Goal: Task Accomplishment & Management: Use online tool/utility

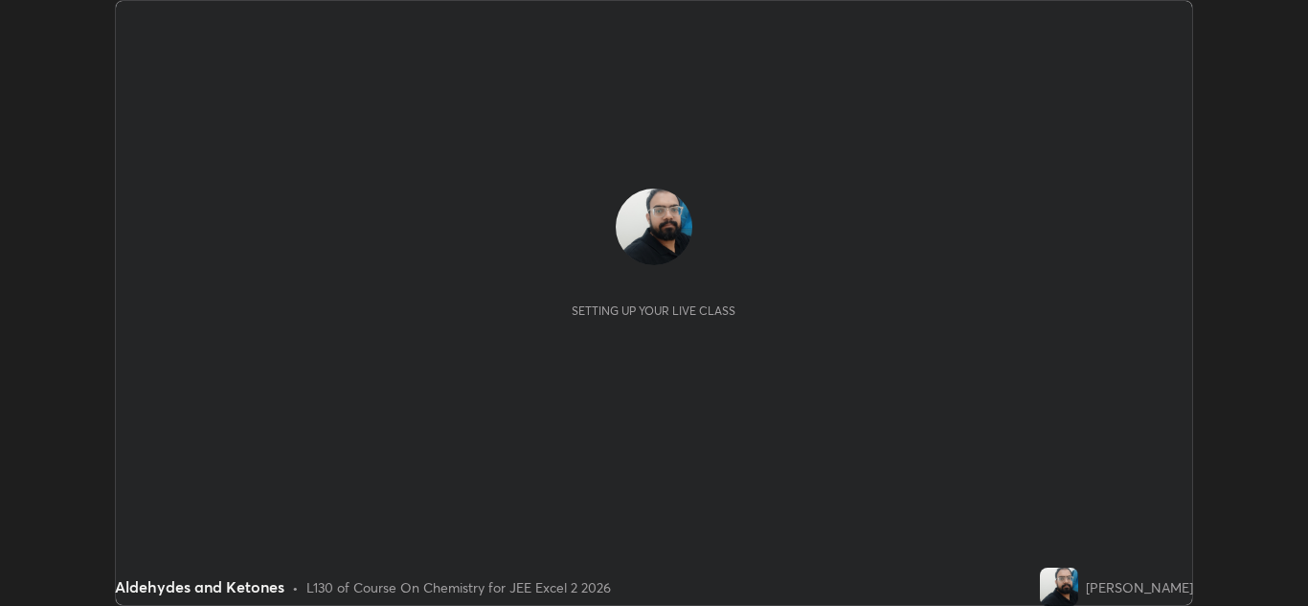
scroll to position [606, 1308]
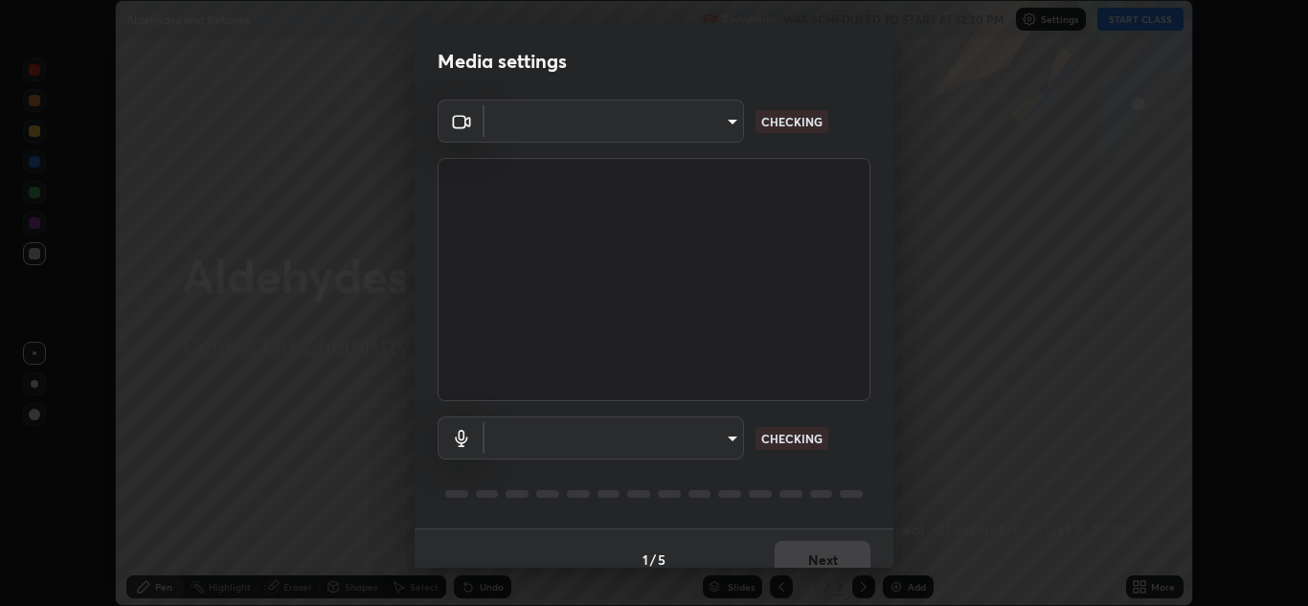
type input "e7f5d75c66a8ec01b6be6c8d9fba877b5f6738b88fd0c20368e9895a02b6f94a"
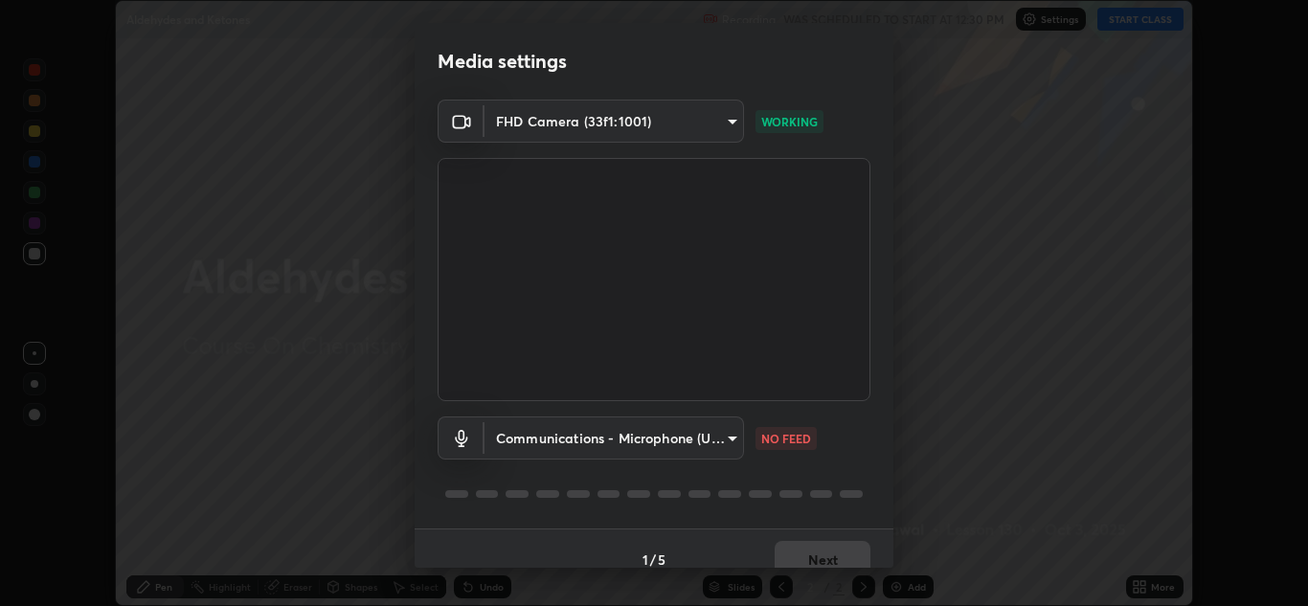
click at [626, 440] on body "Erase all Aldehydes and Ketones Recording WAS SCHEDULED TO START AT 12:30 PM Se…" at bounding box center [654, 303] width 1308 height 606
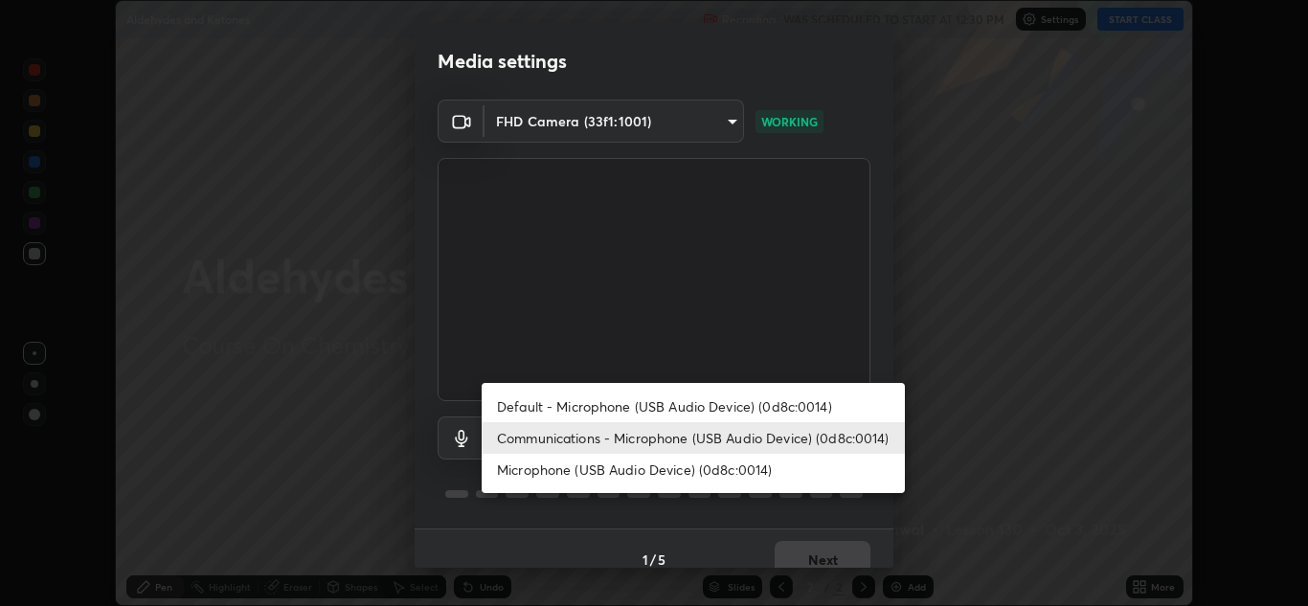
click at [615, 477] on li "Microphone (USB Audio Device) (0d8c:0014)" at bounding box center [693, 470] width 423 height 32
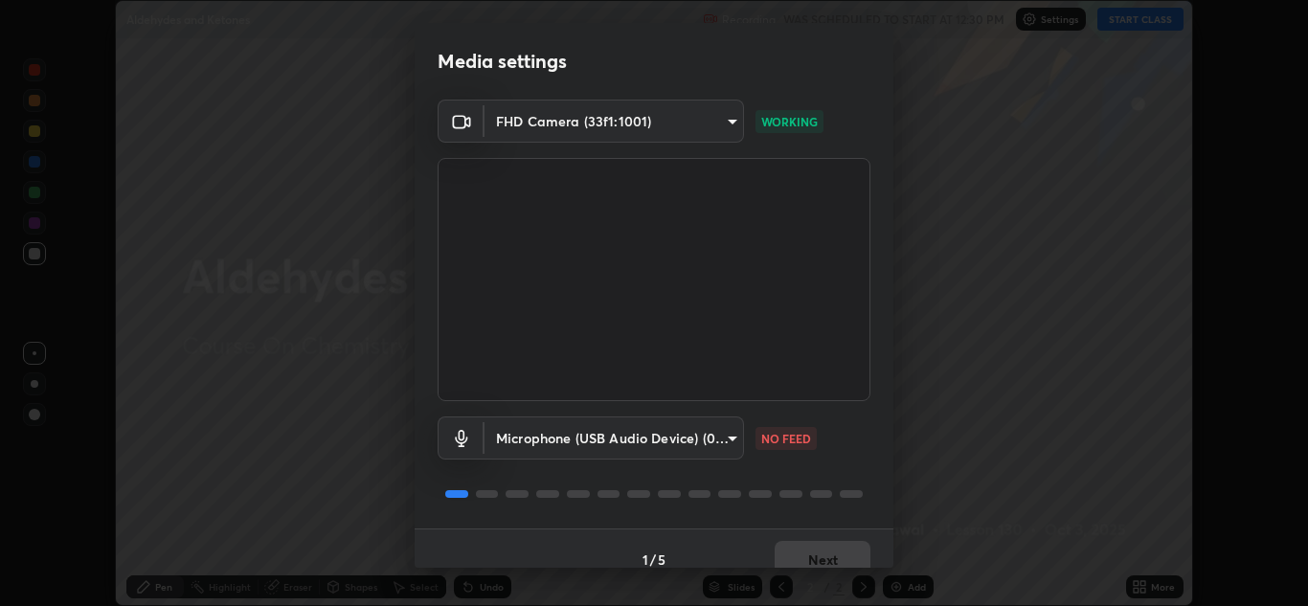
click at [623, 442] on body "Erase all Aldehydes and Ketones Recording WAS SCHEDULED TO START AT 12:30 PM Se…" at bounding box center [654, 303] width 1308 height 606
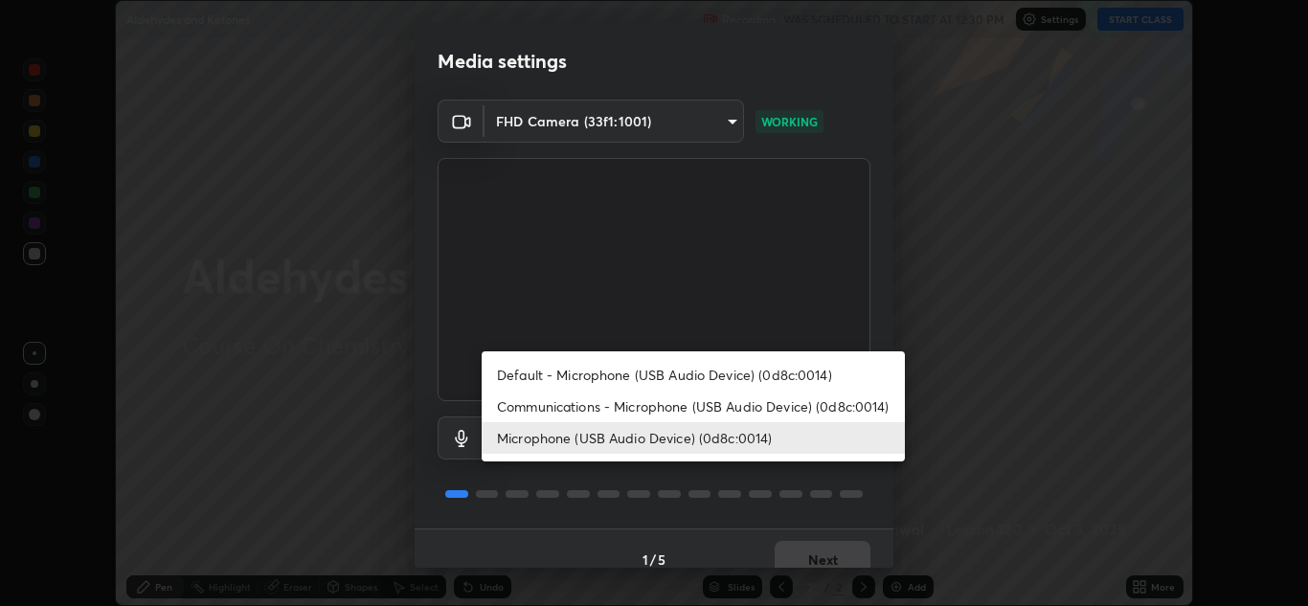
click at [626, 405] on li "Communications - Microphone (USB Audio Device) (0d8c:0014)" at bounding box center [693, 407] width 423 height 32
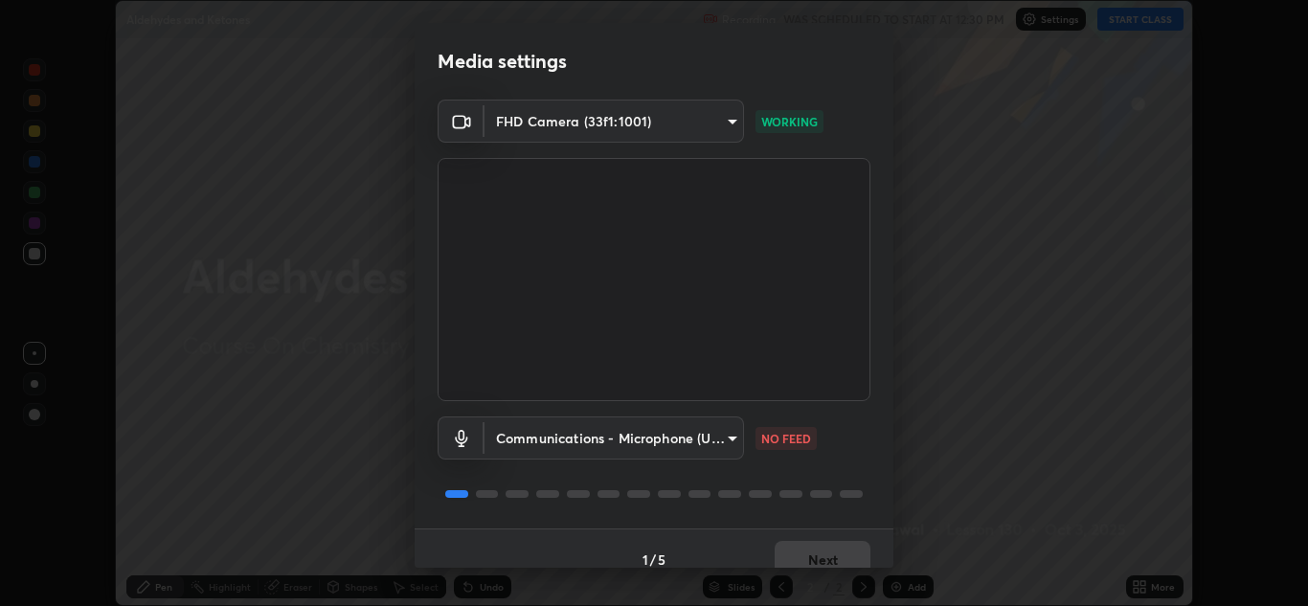
type input "communications"
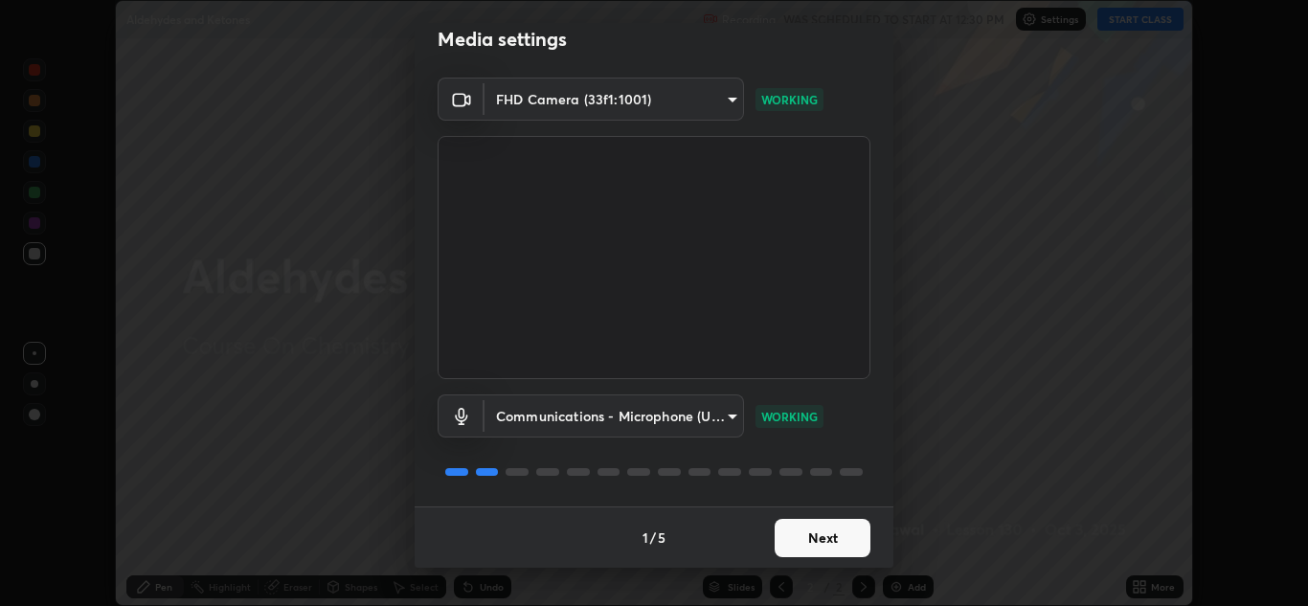
click at [802, 531] on button "Next" at bounding box center [822, 538] width 96 height 38
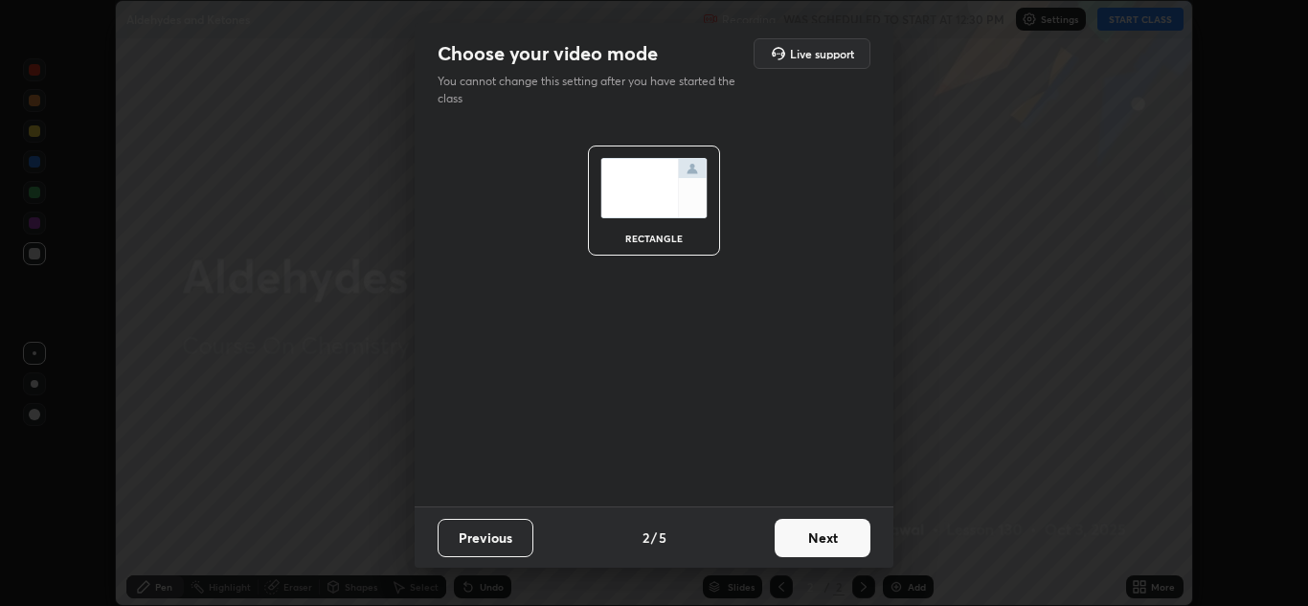
click at [802, 537] on button "Next" at bounding box center [822, 538] width 96 height 38
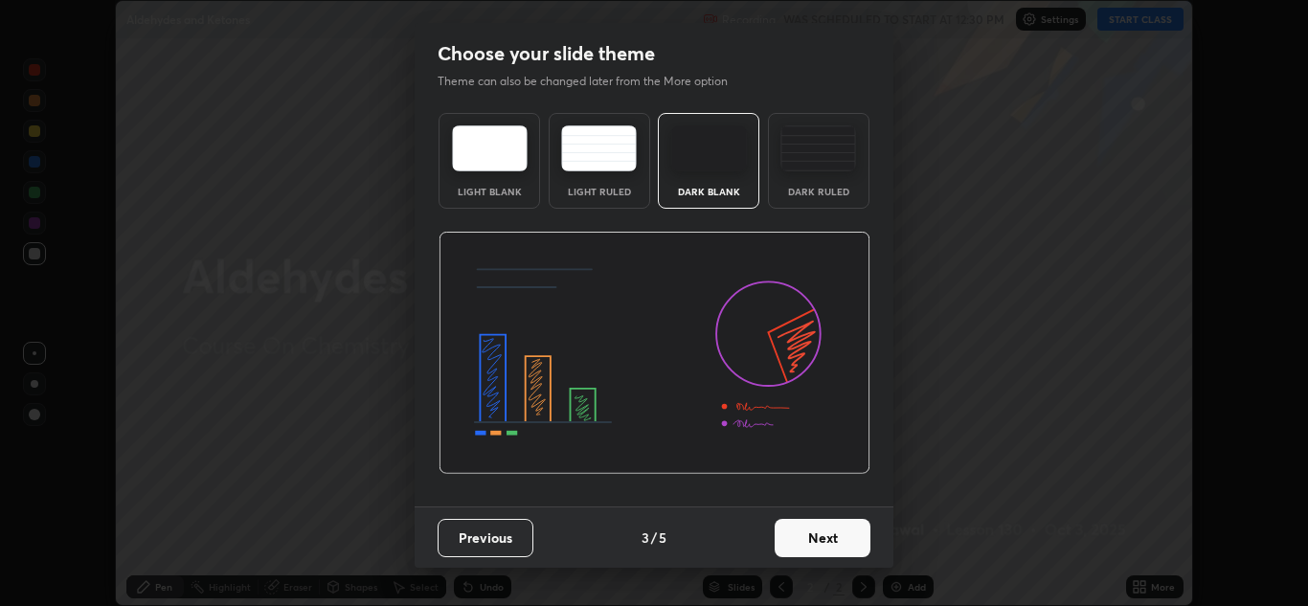
click at [810, 540] on button "Next" at bounding box center [822, 538] width 96 height 38
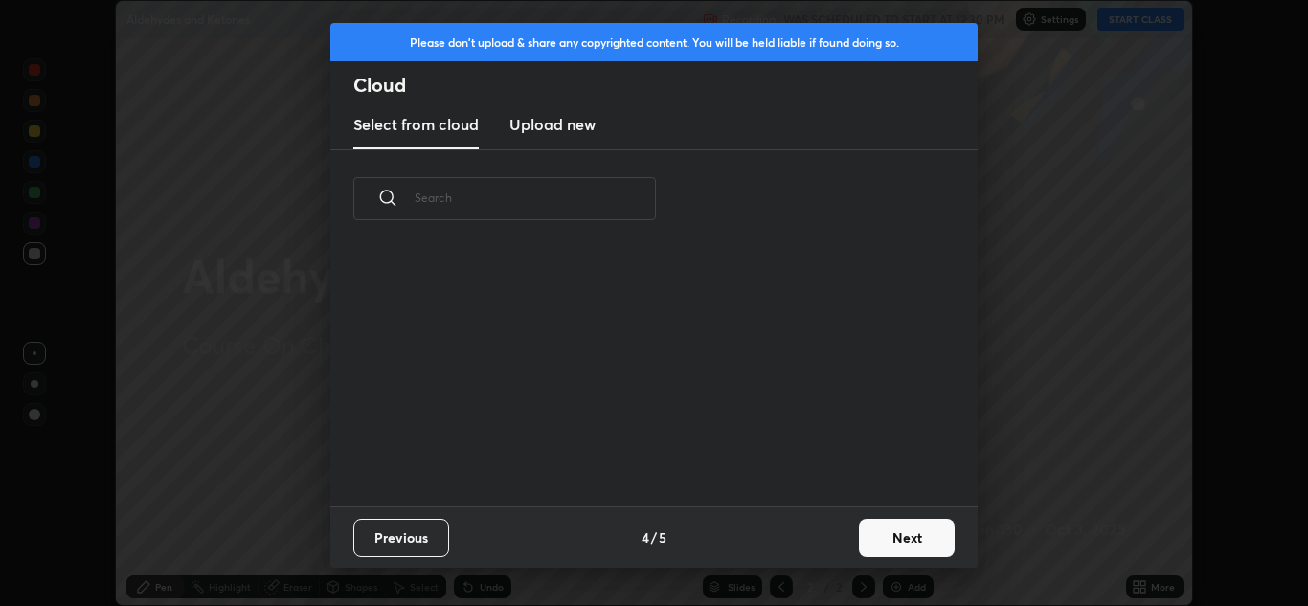
click at [880, 534] on button "Next" at bounding box center [907, 538] width 96 height 38
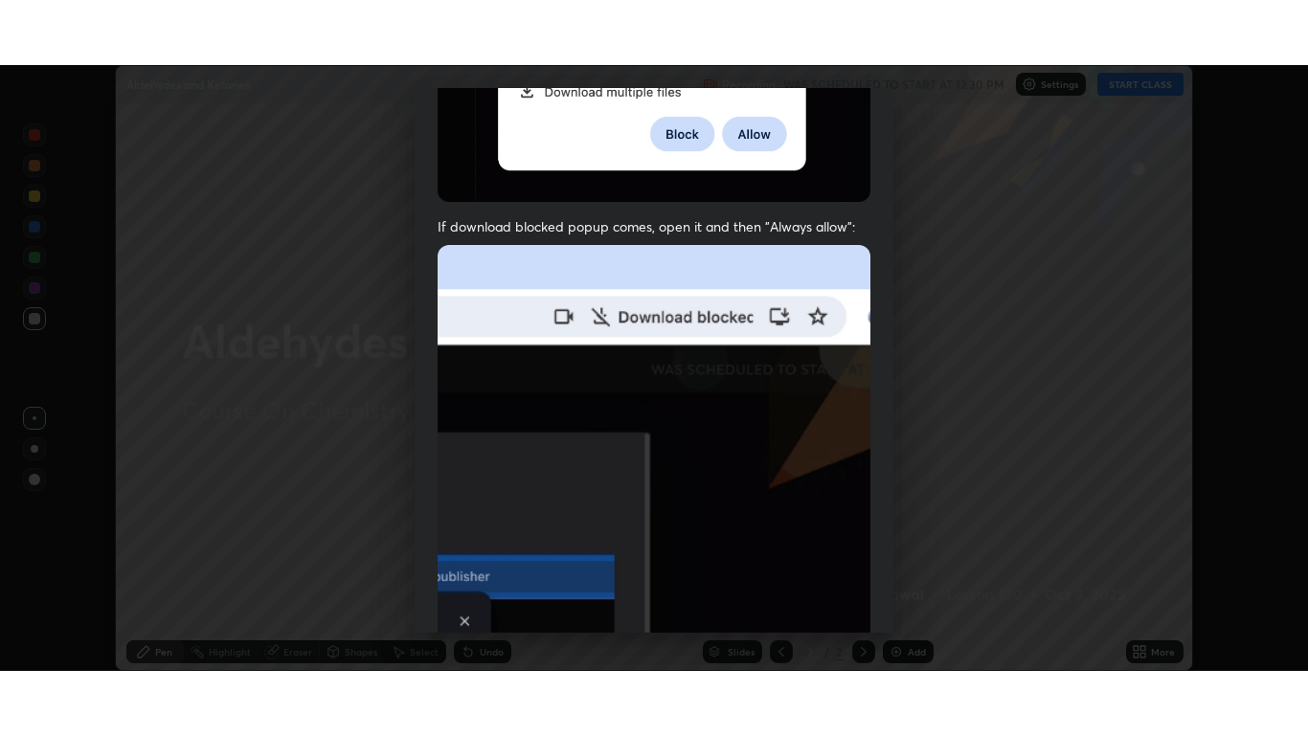
scroll to position [414, 0]
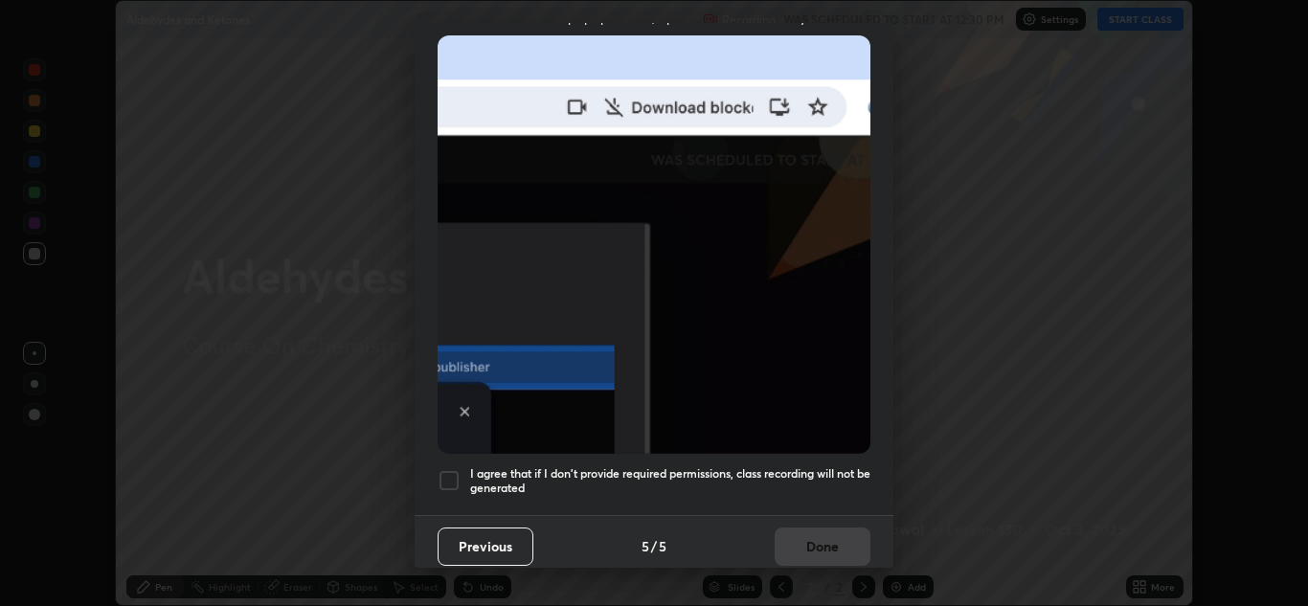
click at [447, 470] on div at bounding box center [448, 480] width 23 height 23
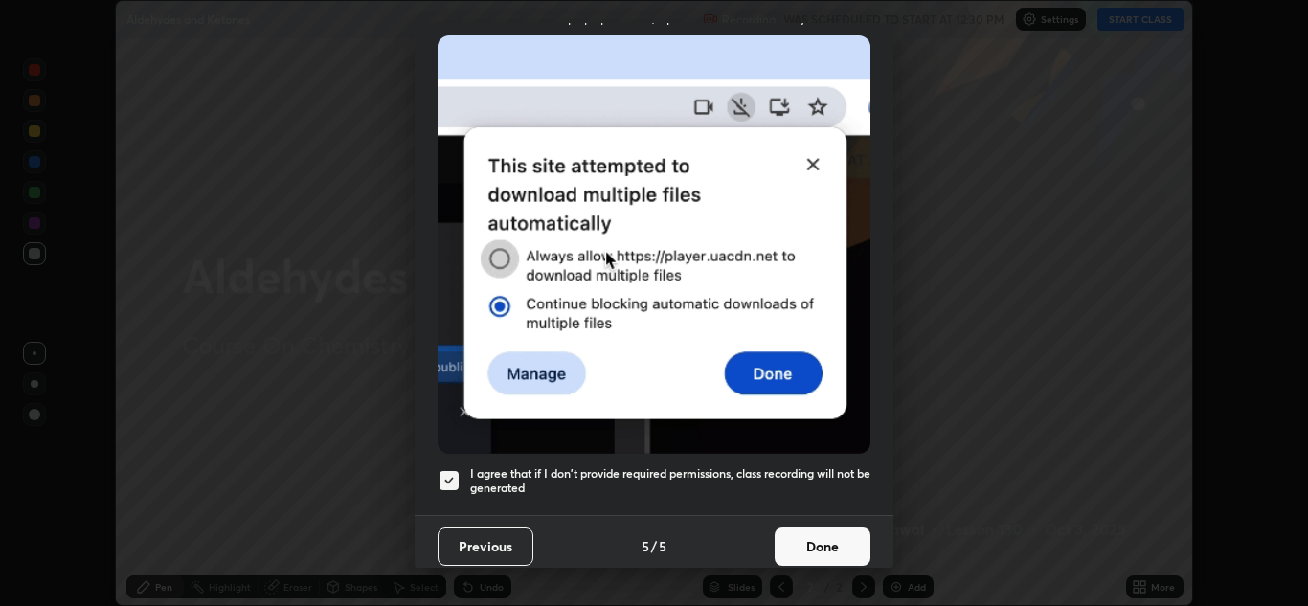
click at [798, 532] on button "Done" at bounding box center [822, 546] width 96 height 38
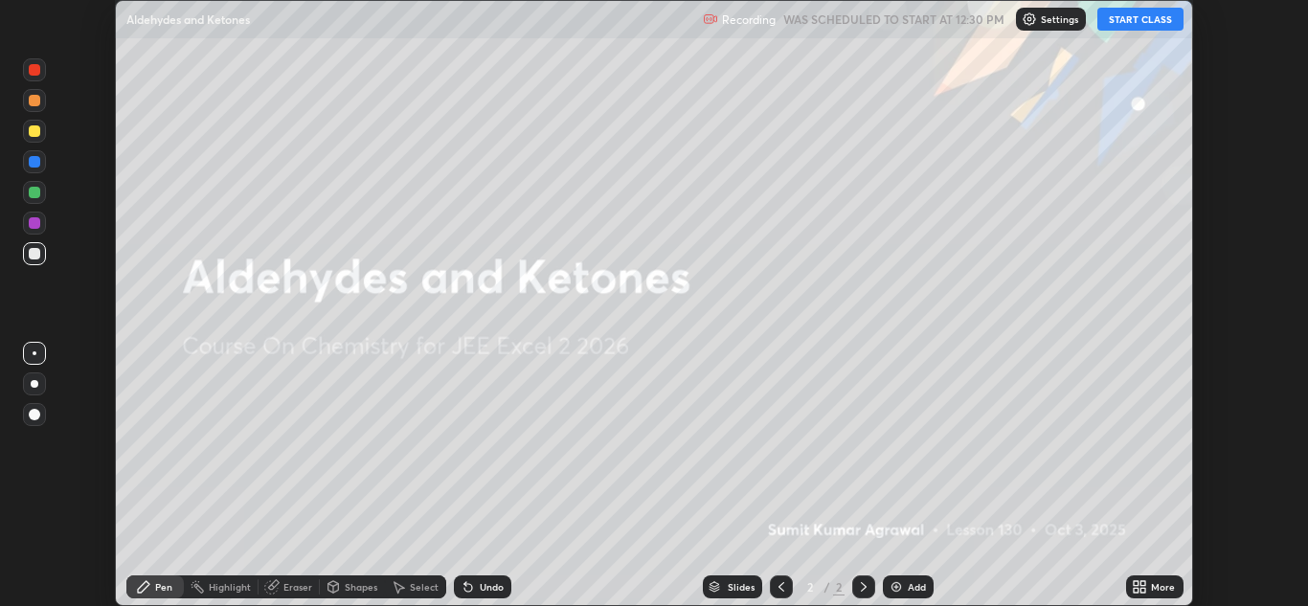
click at [1110, 25] on button "START CLASS" at bounding box center [1140, 19] width 86 height 23
click at [1135, 583] on icon at bounding box center [1135, 583] width 5 height 5
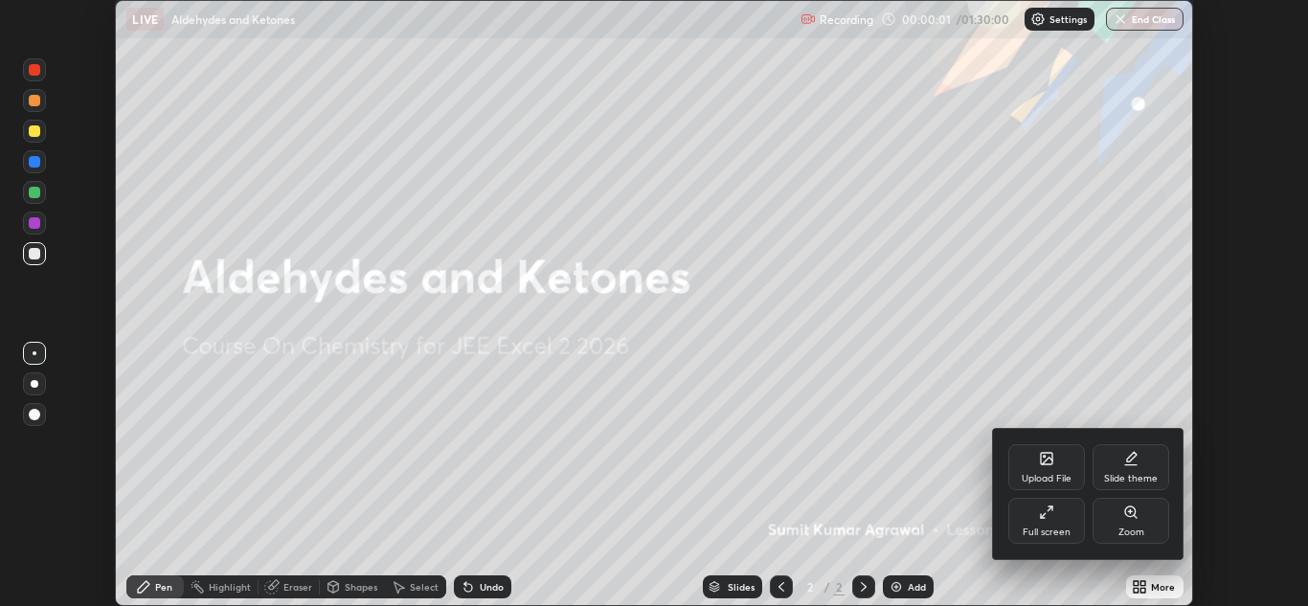
click at [1028, 527] on div "Full screen" at bounding box center [1046, 532] width 48 height 10
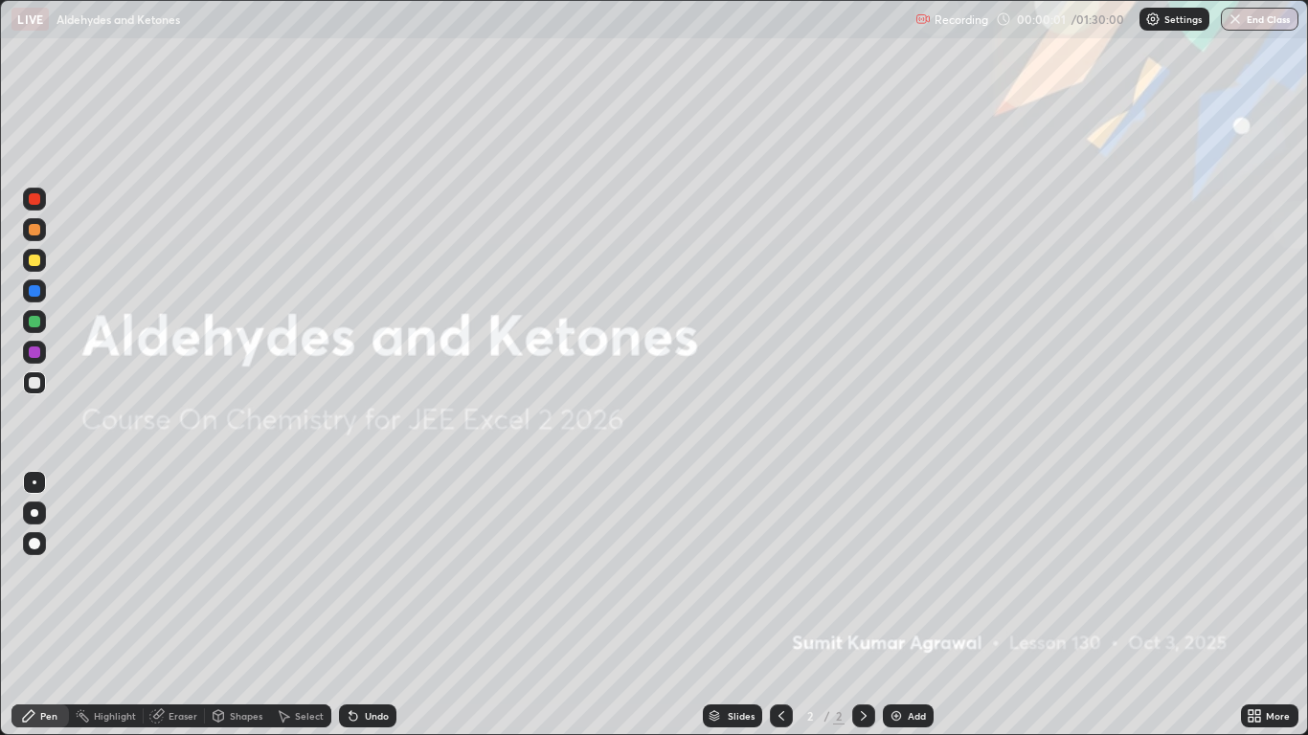
scroll to position [735, 1308]
click at [899, 605] on img at bounding box center [895, 715] width 15 height 15
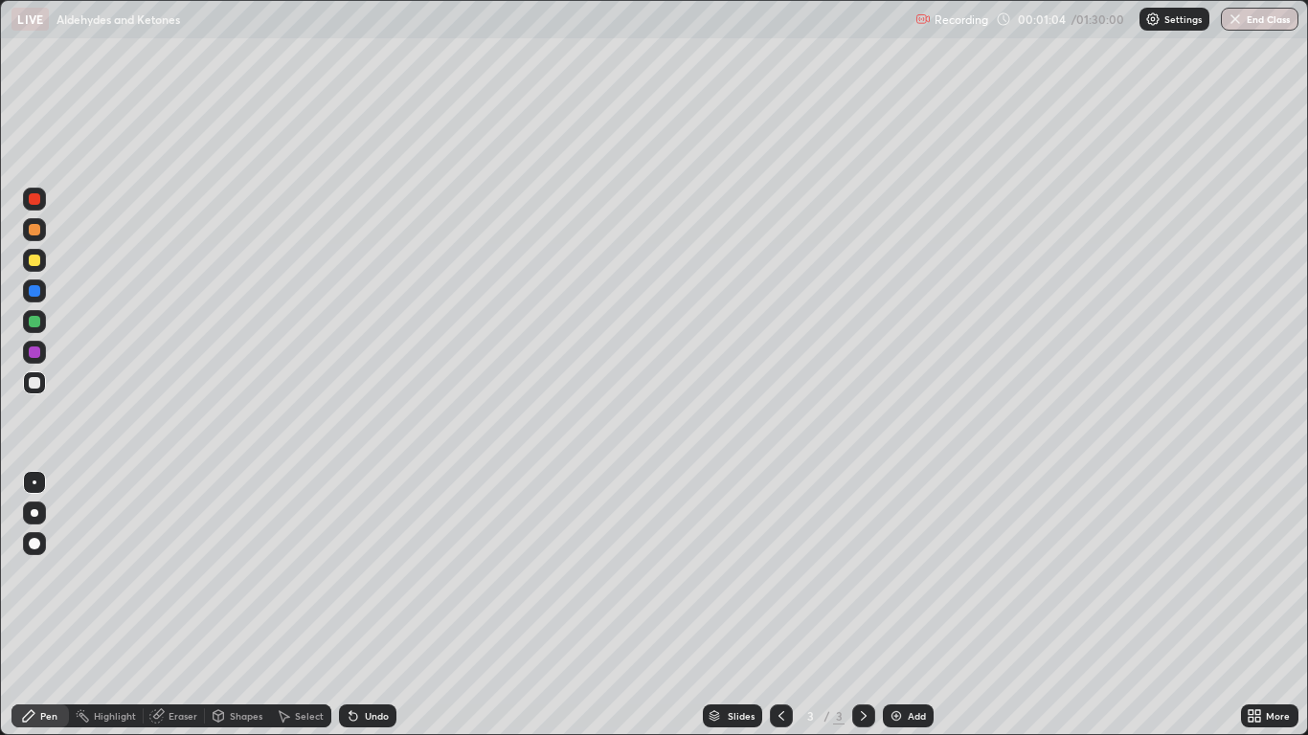
click at [368, 605] on div "Undo" at bounding box center [377, 716] width 24 height 10
click at [372, 605] on div "Undo" at bounding box center [377, 716] width 24 height 10
click at [382, 605] on div "Undo" at bounding box center [377, 716] width 24 height 10
click at [381, 605] on div "Undo" at bounding box center [377, 716] width 24 height 10
click at [384, 605] on div "Undo" at bounding box center [377, 716] width 24 height 10
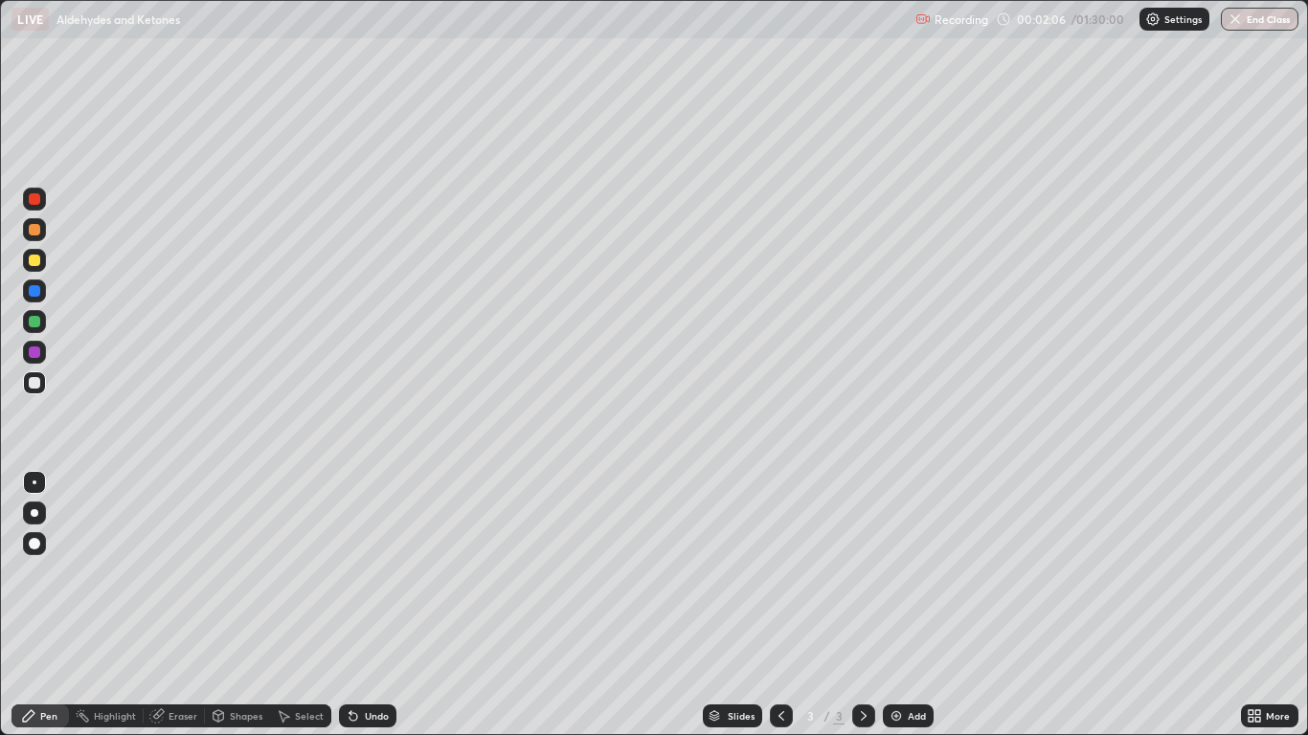
click at [390, 605] on div "Undo" at bounding box center [367, 716] width 57 height 23
click at [394, 605] on div "Undo" at bounding box center [367, 716] width 57 height 23
click at [187, 605] on div "Eraser" at bounding box center [182, 716] width 29 height 10
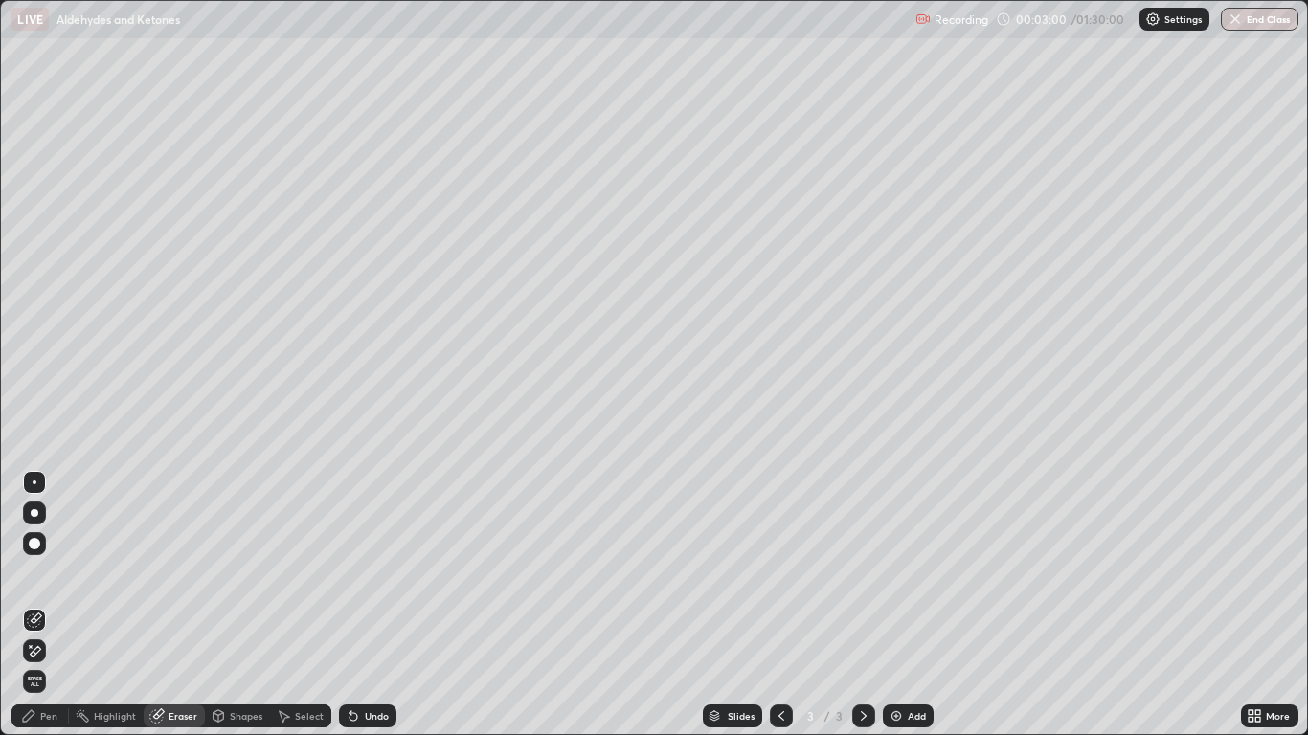
click at [27, 605] on icon at bounding box center [28, 715] width 15 height 15
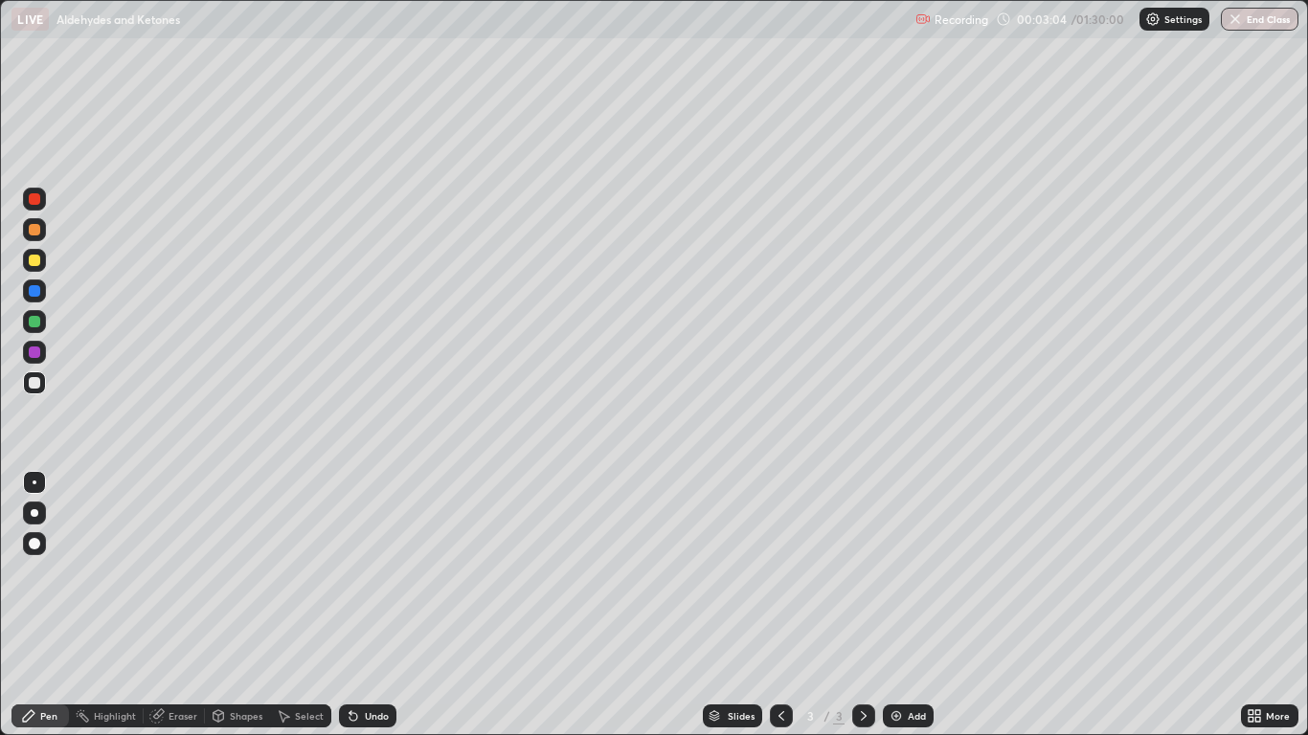
click at [358, 605] on icon at bounding box center [353, 715] width 15 height 15
click at [367, 605] on div "Undo" at bounding box center [377, 716] width 24 height 10
click at [374, 605] on div "Undo" at bounding box center [377, 716] width 24 height 10
click at [381, 605] on div "Undo" at bounding box center [377, 716] width 24 height 10
click at [344, 605] on div "Undo" at bounding box center [367, 716] width 57 height 23
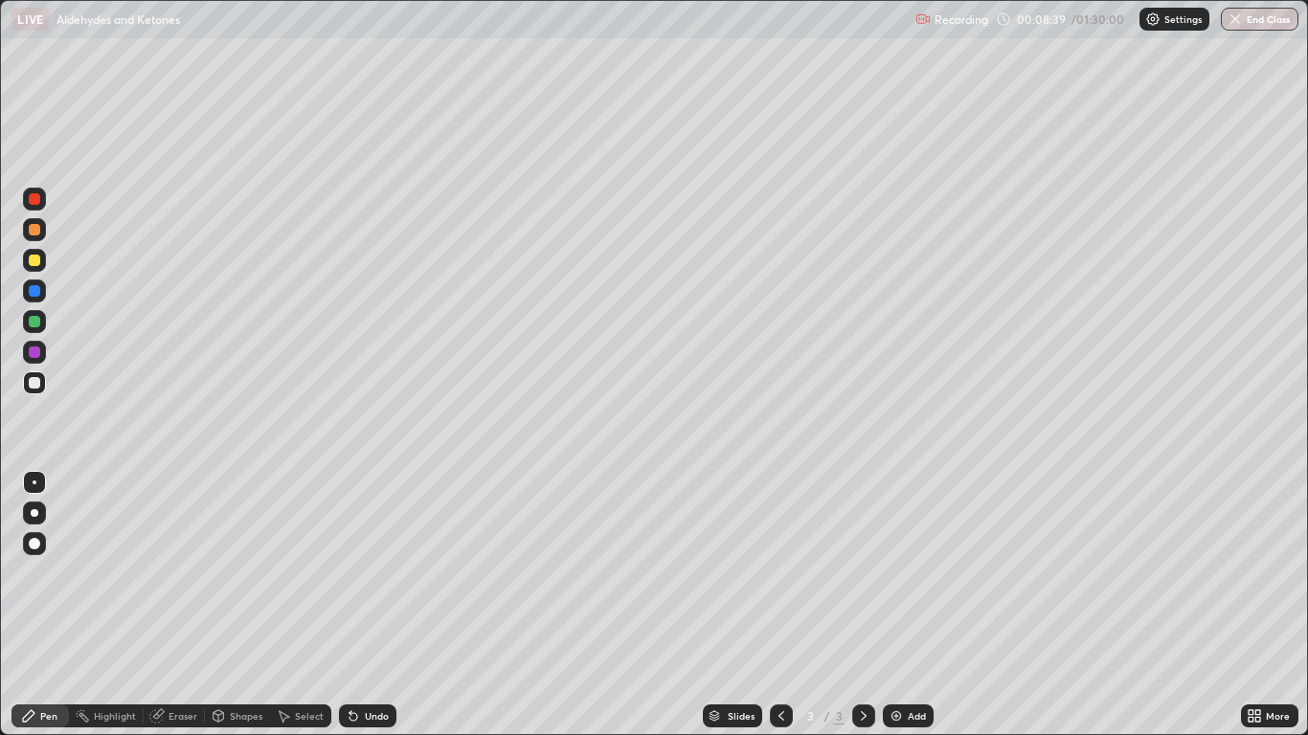
click at [898, 605] on img at bounding box center [895, 715] width 15 height 15
click at [373, 605] on div "Undo" at bounding box center [377, 716] width 24 height 10
click at [379, 605] on div "Undo" at bounding box center [377, 716] width 24 height 10
click at [374, 605] on div "Undo" at bounding box center [377, 716] width 24 height 10
click at [378, 605] on div "Undo" at bounding box center [367, 716] width 57 height 23
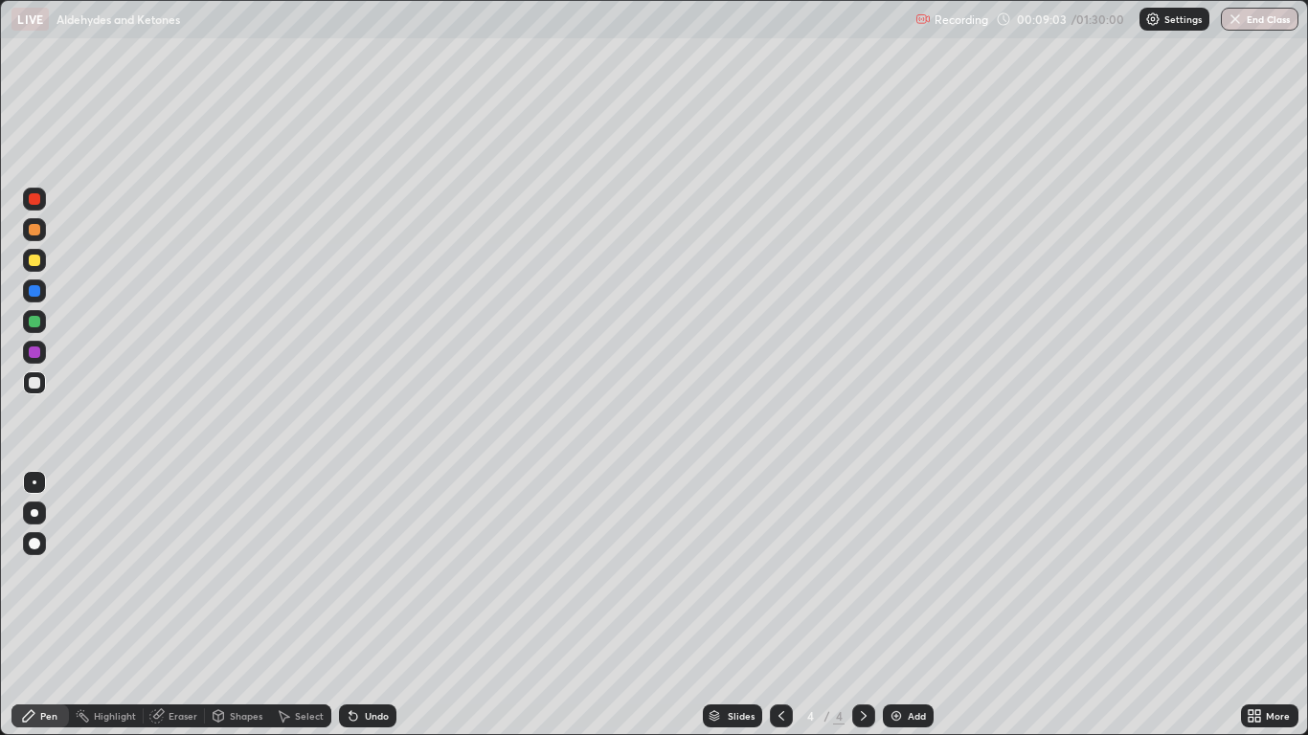
click at [381, 605] on div "Undo" at bounding box center [367, 716] width 57 height 23
click at [384, 605] on div "Undo" at bounding box center [377, 716] width 24 height 10
click at [381, 605] on div "Undo" at bounding box center [377, 716] width 24 height 10
click at [388, 605] on div "Undo" at bounding box center [367, 716] width 57 height 23
click at [380, 605] on div "Undo" at bounding box center [377, 716] width 24 height 10
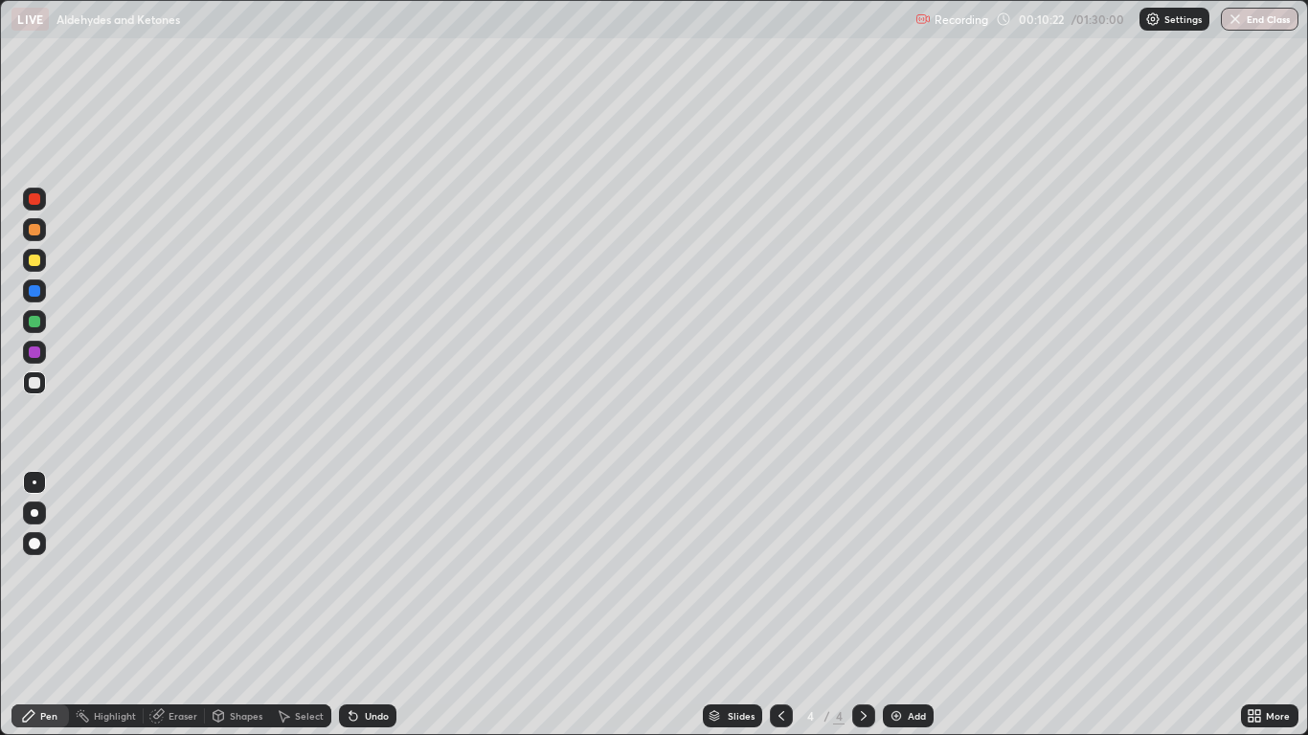
click at [183, 605] on div "Eraser" at bounding box center [182, 716] width 29 height 10
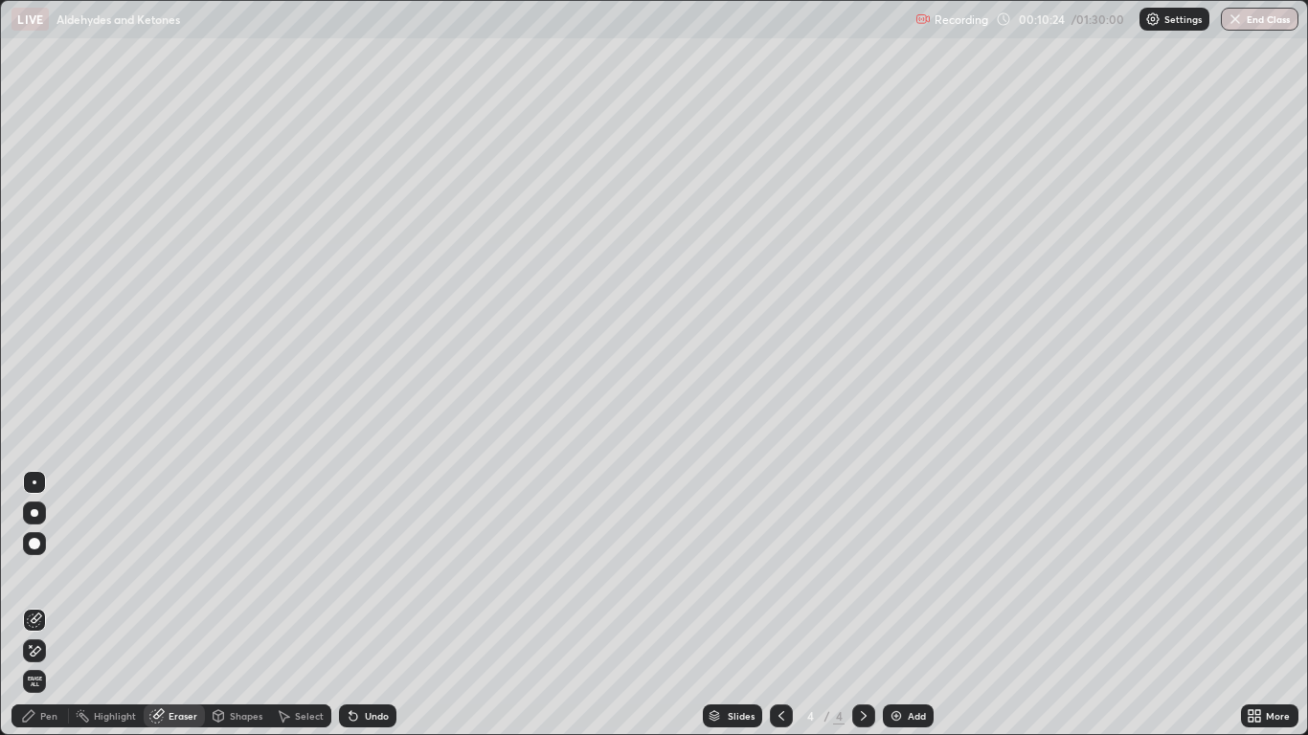
click at [42, 605] on div "Pen" at bounding box center [48, 716] width 17 height 10
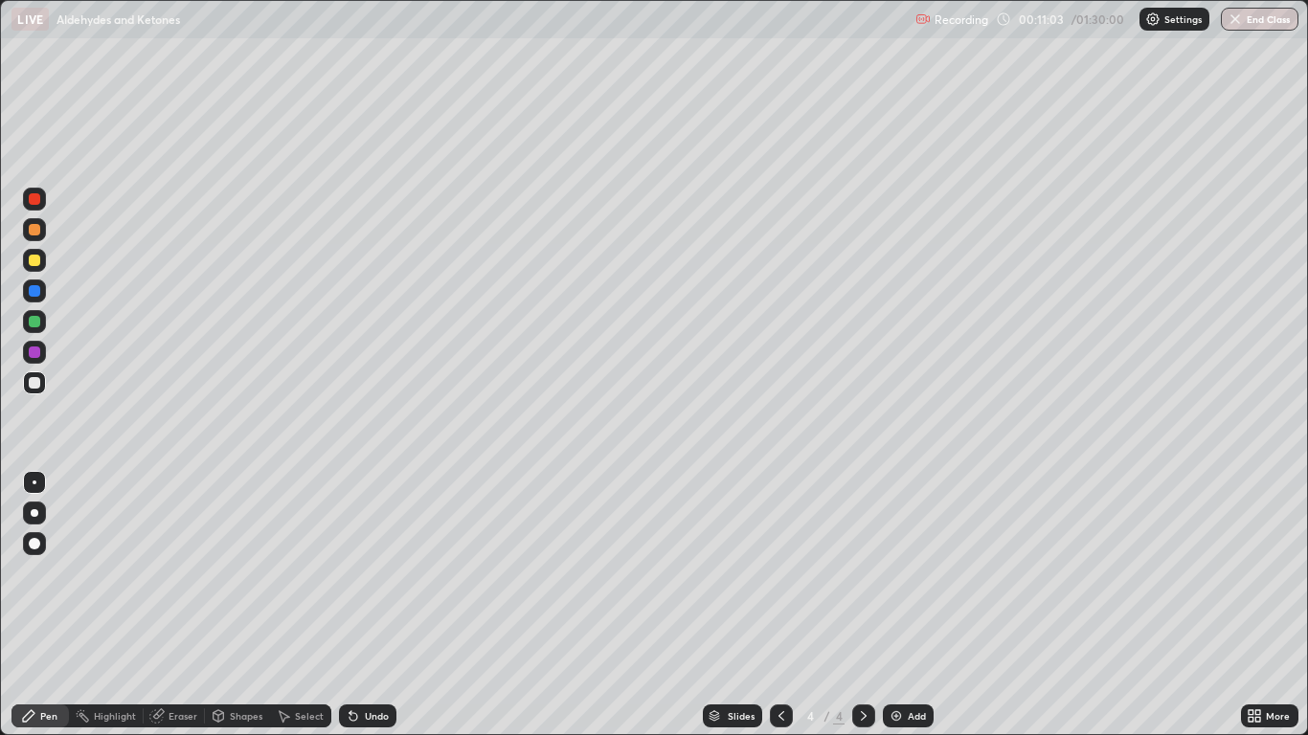
click at [367, 605] on div "Undo" at bounding box center [377, 716] width 24 height 10
click at [372, 605] on div "Undo" at bounding box center [367, 716] width 57 height 23
click at [365, 605] on div "Undo" at bounding box center [377, 716] width 24 height 10
click at [370, 605] on div "Undo" at bounding box center [367, 716] width 57 height 23
click at [374, 605] on div "Undo" at bounding box center [367, 716] width 57 height 23
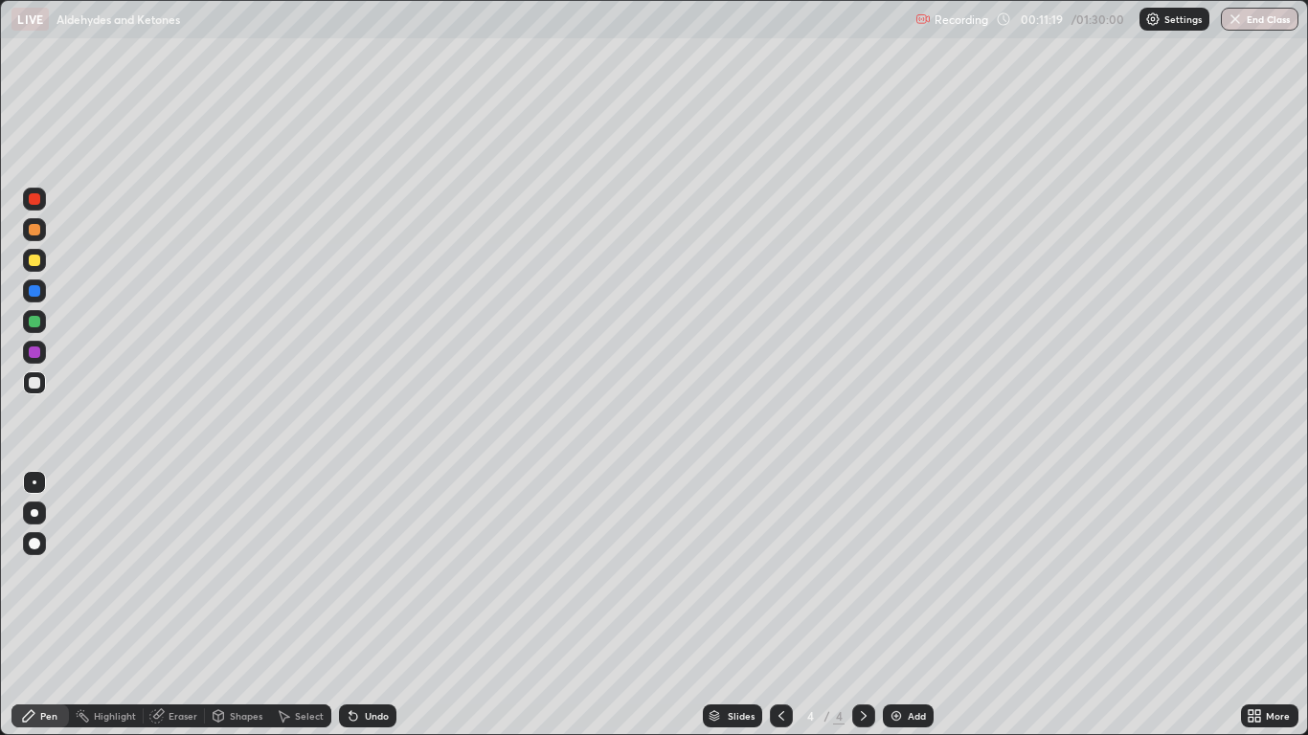
click at [376, 605] on div "Undo" at bounding box center [367, 716] width 57 height 23
click at [378, 605] on div "Undo" at bounding box center [367, 716] width 57 height 23
click at [791, 605] on div at bounding box center [781, 716] width 23 height 38
click at [860, 605] on icon at bounding box center [863, 715] width 15 height 15
click at [780, 605] on icon at bounding box center [781, 716] width 6 height 10
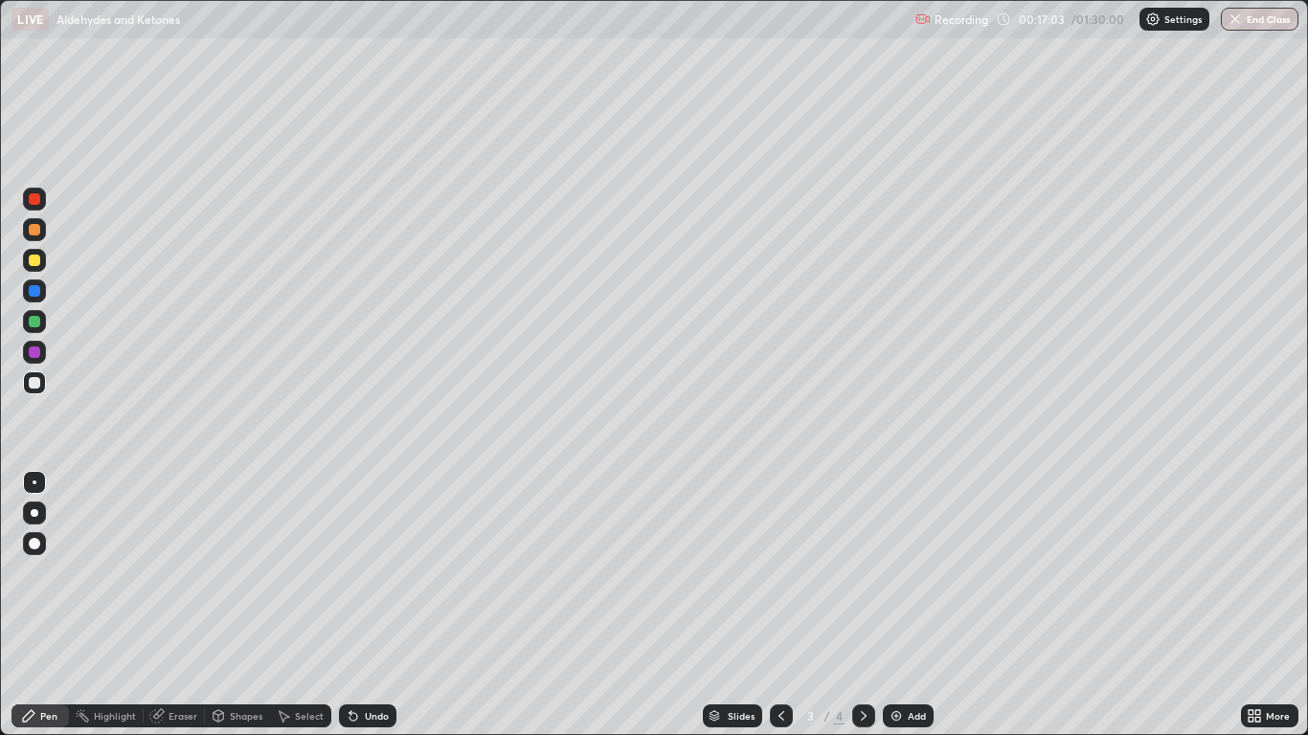
click at [856, 605] on icon at bounding box center [863, 715] width 15 height 15
click at [780, 605] on icon at bounding box center [781, 715] width 15 height 15
click at [863, 605] on icon at bounding box center [863, 715] width 15 height 15
click at [902, 605] on img at bounding box center [895, 715] width 15 height 15
click at [377, 605] on div "Undo" at bounding box center [367, 716] width 57 height 23
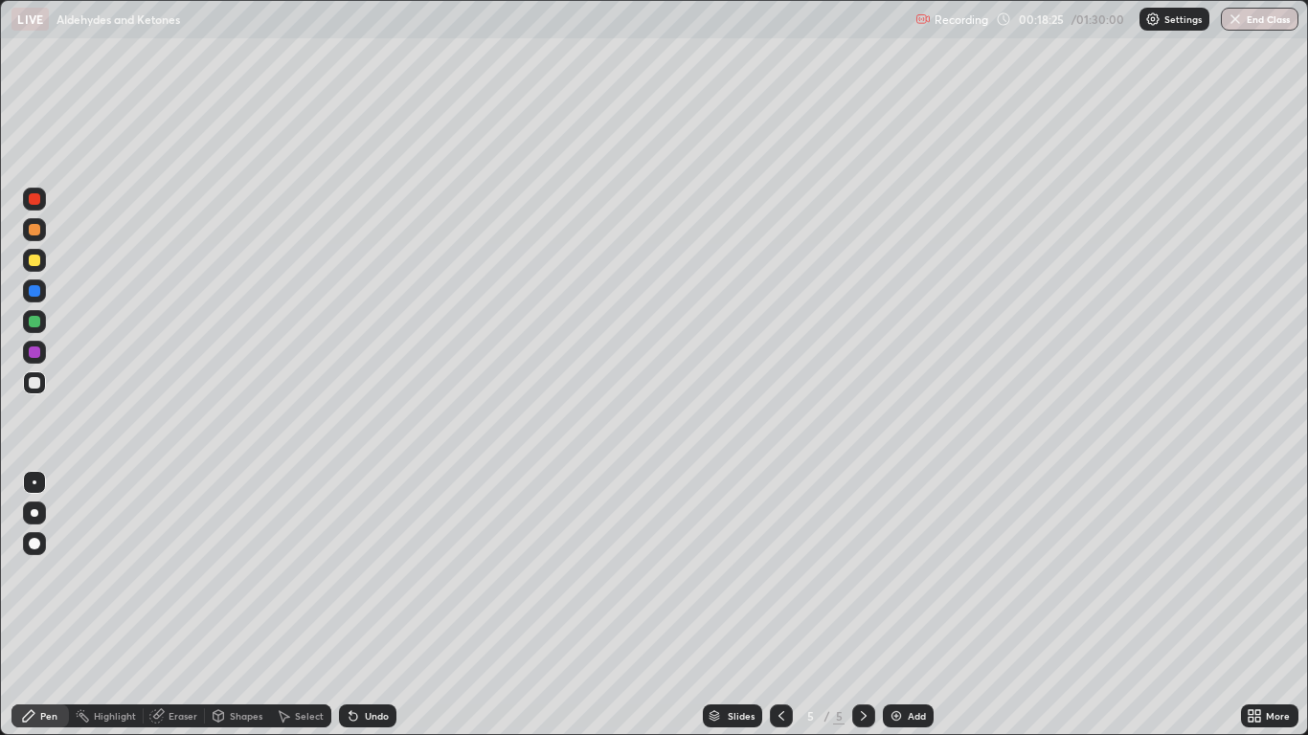
click at [376, 605] on div "Undo" at bounding box center [363, 716] width 65 height 38
click at [180, 605] on div "Eraser" at bounding box center [174, 716] width 61 height 23
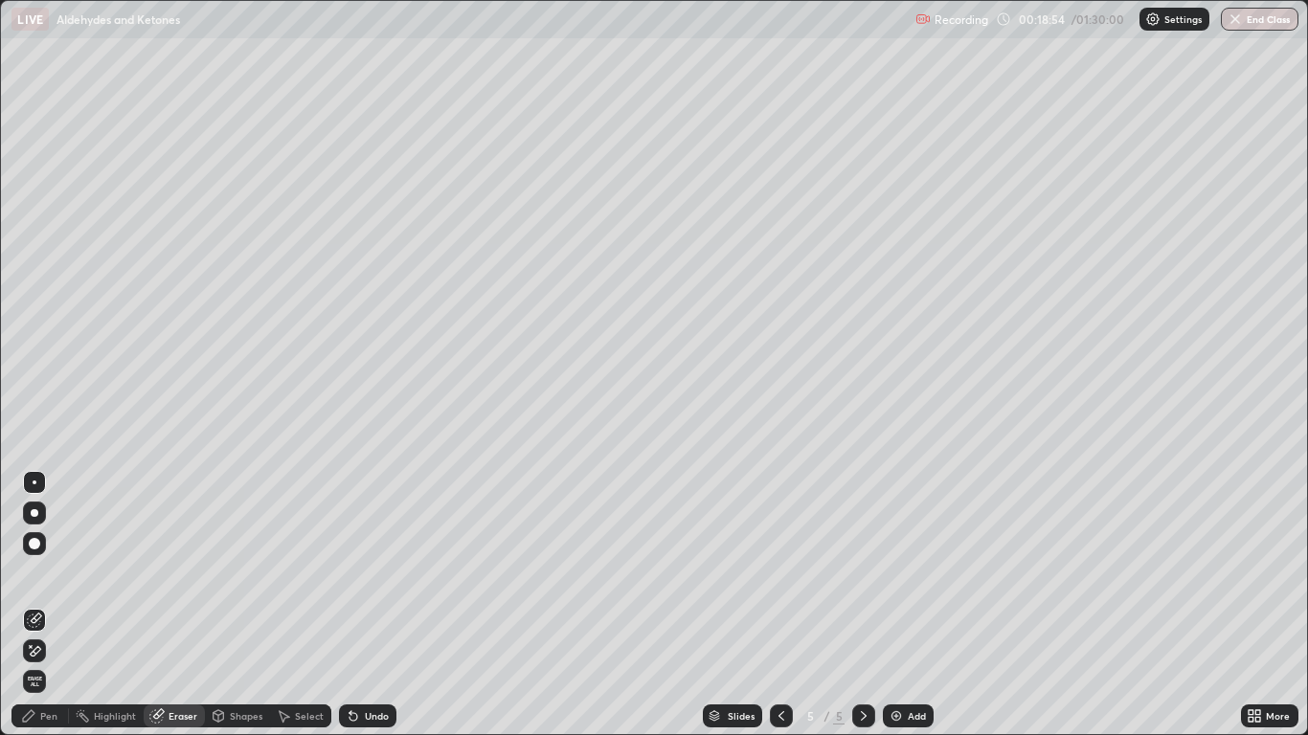
click at [53, 605] on div "Pen" at bounding box center [48, 716] width 17 height 10
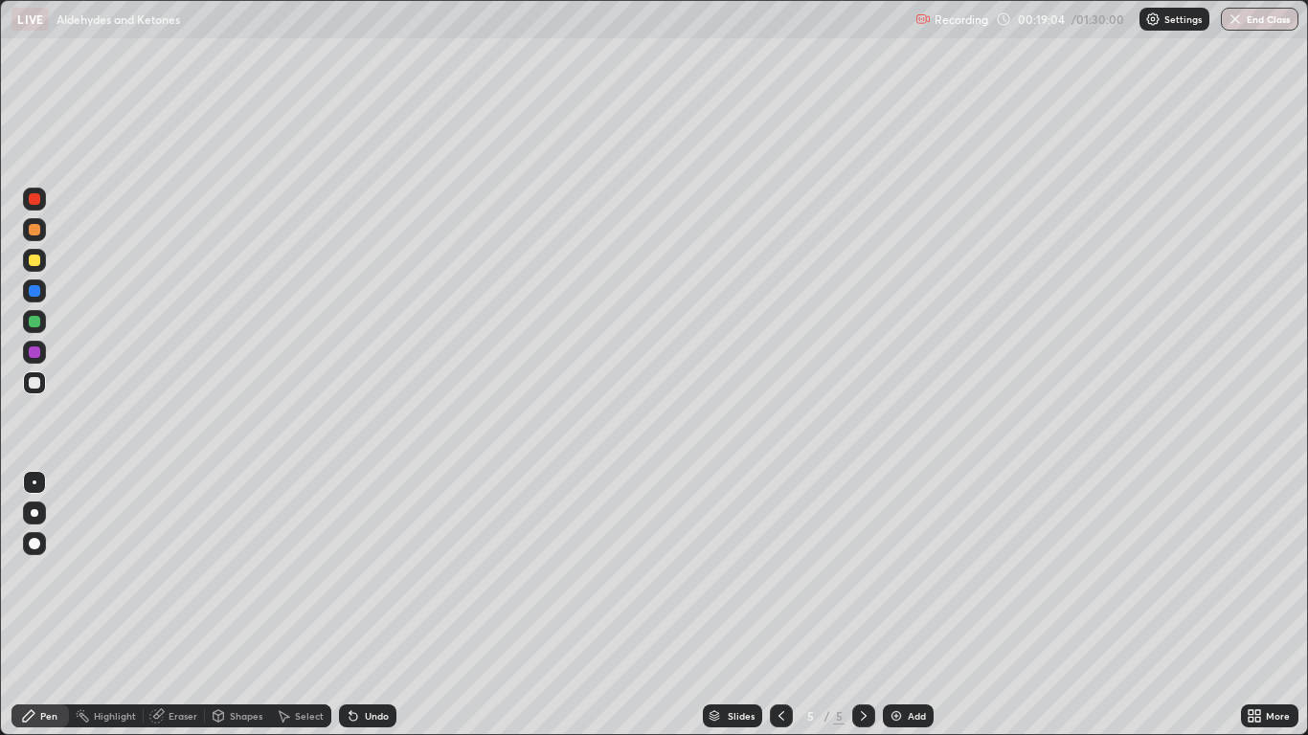
click at [370, 605] on div "Undo" at bounding box center [367, 716] width 57 height 23
click at [189, 605] on div "Eraser" at bounding box center [182, 716] width 29 height 10
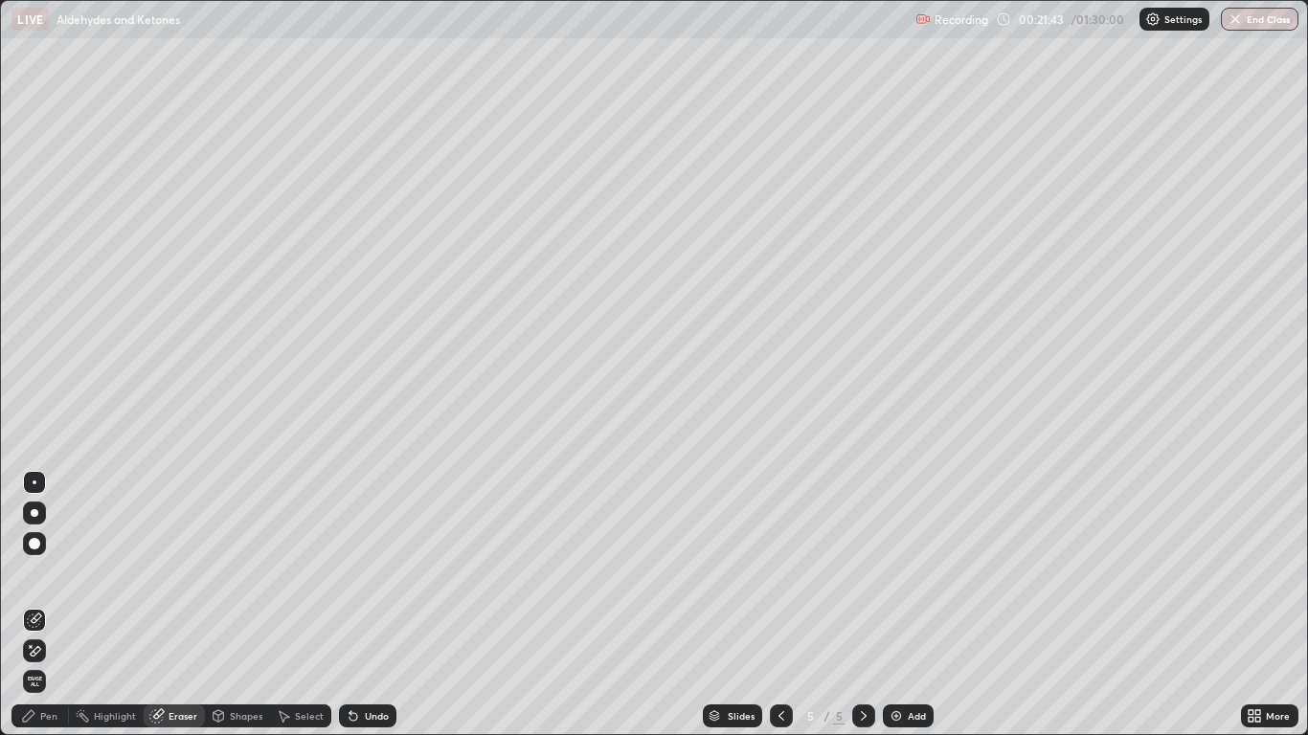
click at [46, 605] on div "Pen" at bounding box center [48, 716] width 17 height 10
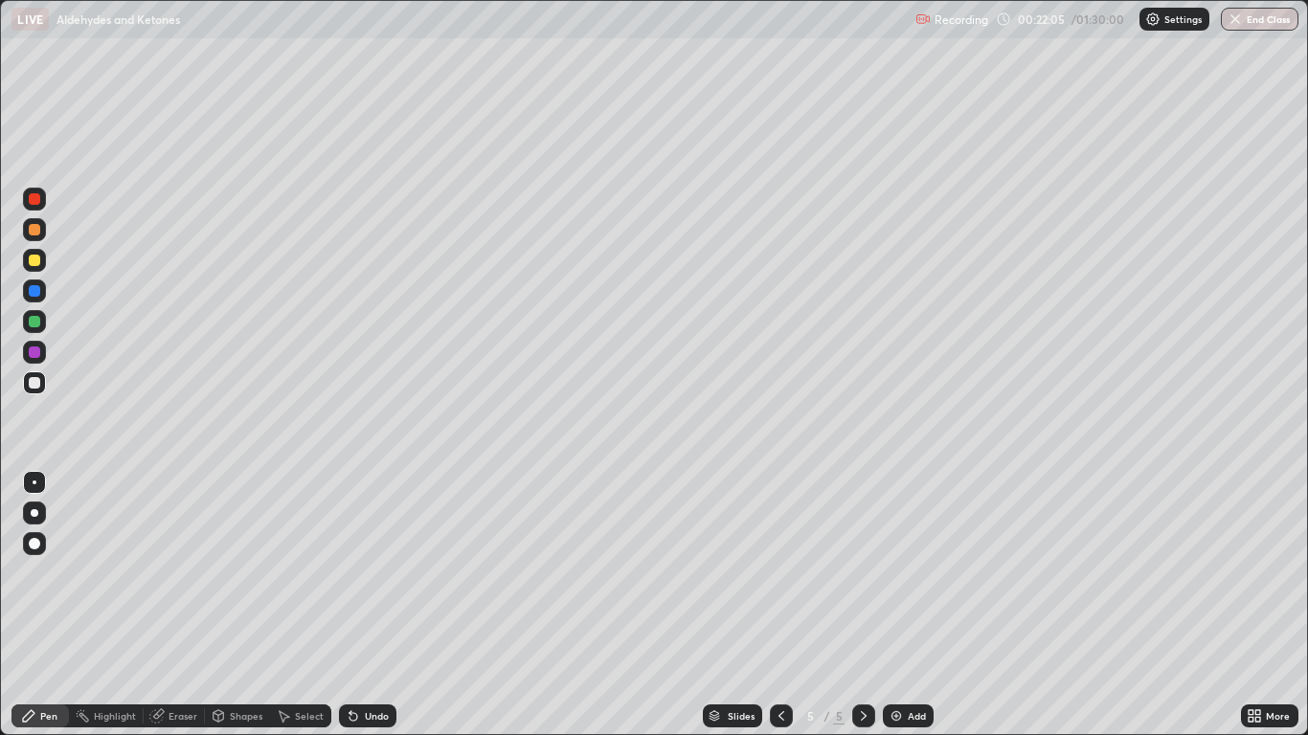
click at [392, 605] on div "Undo" at bounding box center [367, 716] width 57 height 23
click at [388, 605] on div "Undo" at bounding box center [367, 716] width 57 height 23
click at [900, 605] on img at bounding box center [895, 715] width 15 height 15
click at [393, 605] on div "Undo" at bounding box center [367, 716] width 57 height 23
click at [375, 605] on div "Undo" at bounding box center [377, 716] width 24 height 10
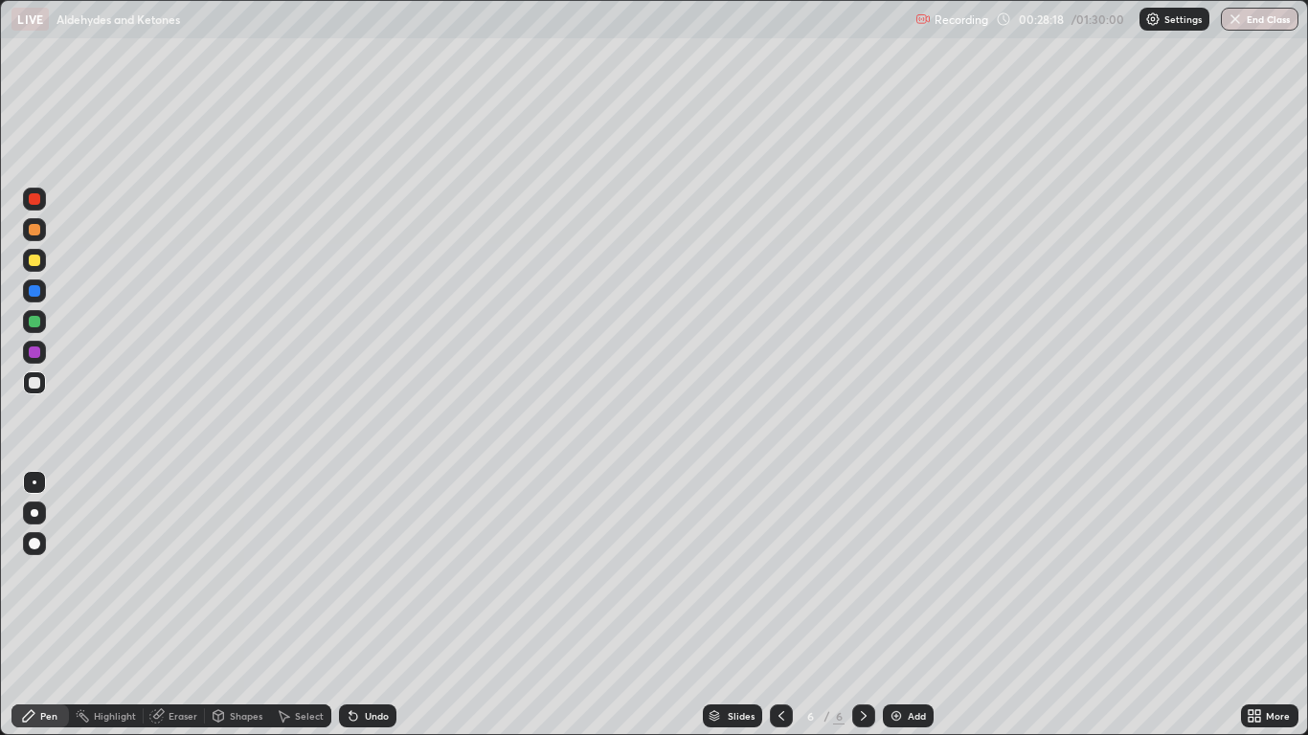
click at [374, 605] on div "Undo" at bounding box center [367, 716] width 57 height 23
click at [371, 605] on div "Undo" at bounding box center [367, 716] width 57 height 23
click at [370, 605] on div "Undo" at bounding box center [377, 716] width 24 height 10
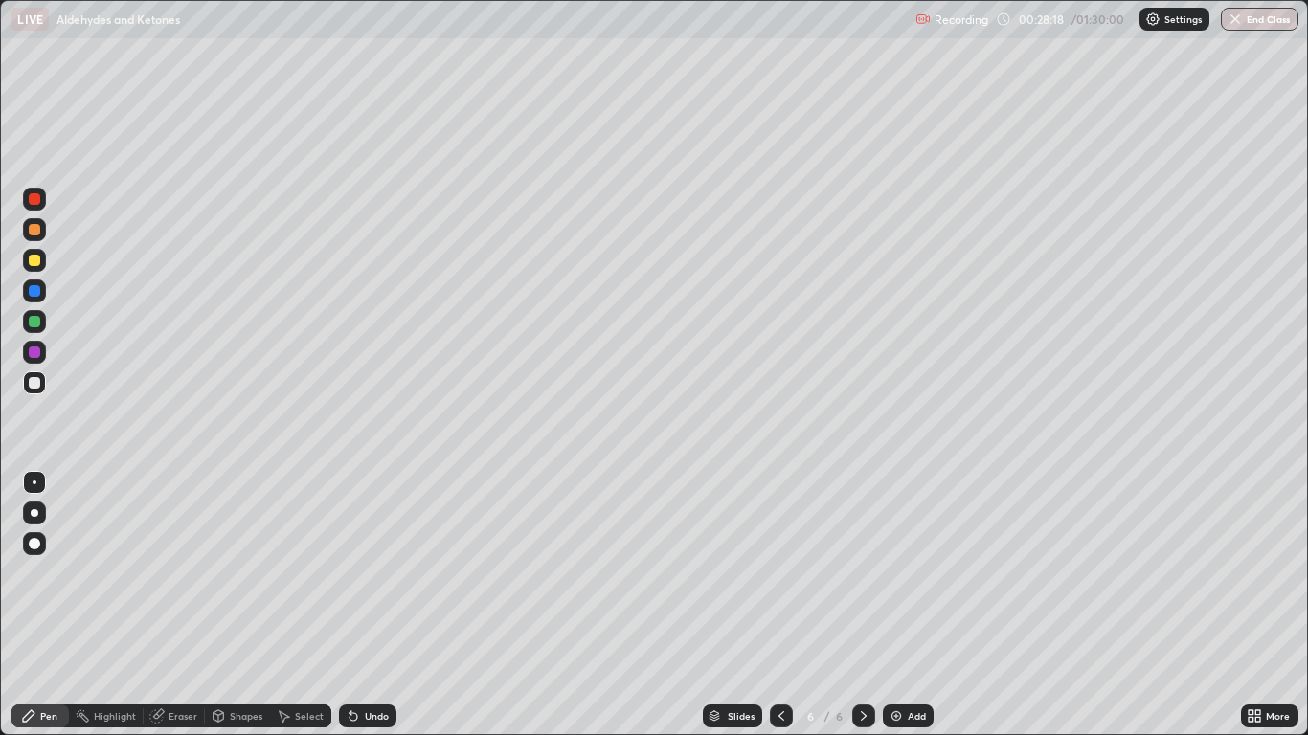
click at [370, 605] on div "Undo" at bounding box center [377, 716] width 24 height 10
click at [380, 605] on div "Undo" at bounding box center [377, 716] width 24 height 10
click at [375, 605] on div "Undo" at bounding box center [377, 716] width 24 height 10
click at [383, 605] on div "Undo" at bounding box center [367, 716] width 57 height 23
click at [912, 605] on div "Add" at bounding box center [917, 716] width 18 height 10
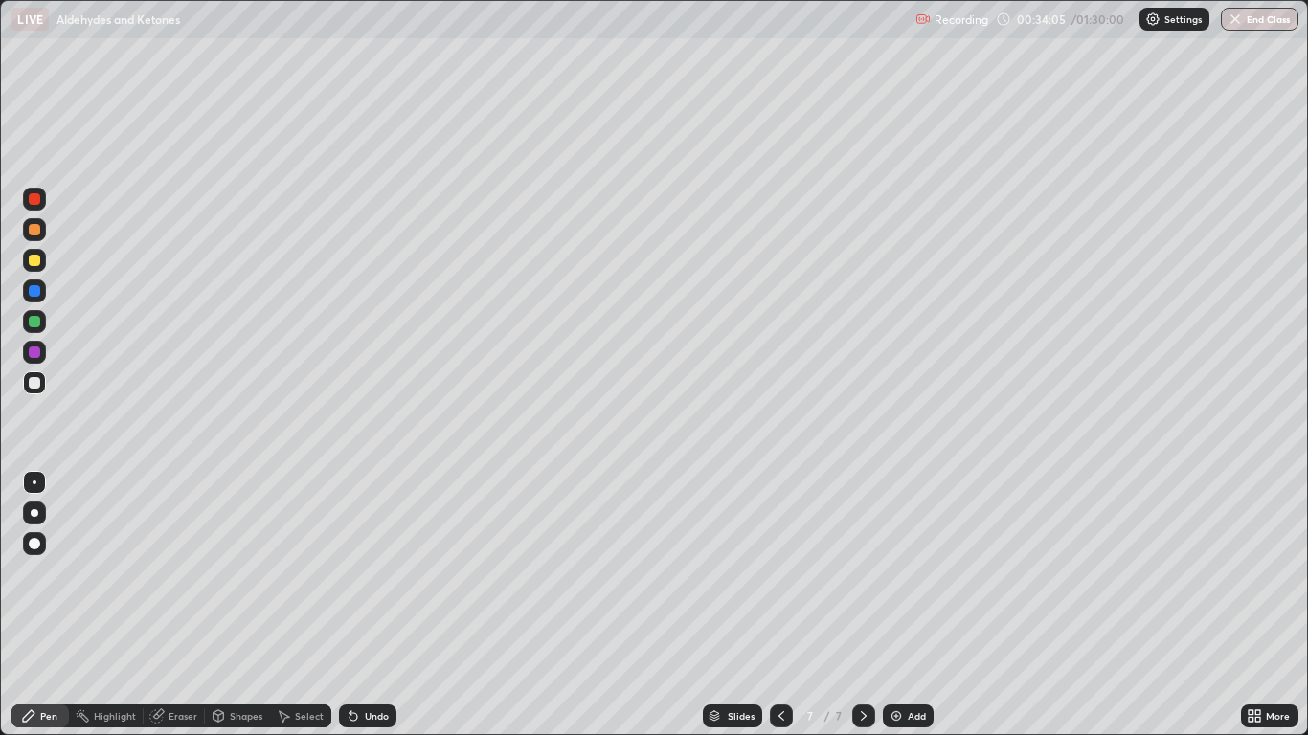
click at [376, 605] on div "Undo" at bounding box center [377, 716] width 24 height 10
click at [372, 605] on div "Undo" at bounding box center [377, 716] width 24 height 10
click at [377, 605] on div "Undo" at bounding box center [377, 716] width 24 height 10
click at [379, 605] on div "Undo" at bounding box center [377, 716] width 24 height 10
click at [380, 605] on div "Undo" at bounding box center [367, 716] width 57 height 23
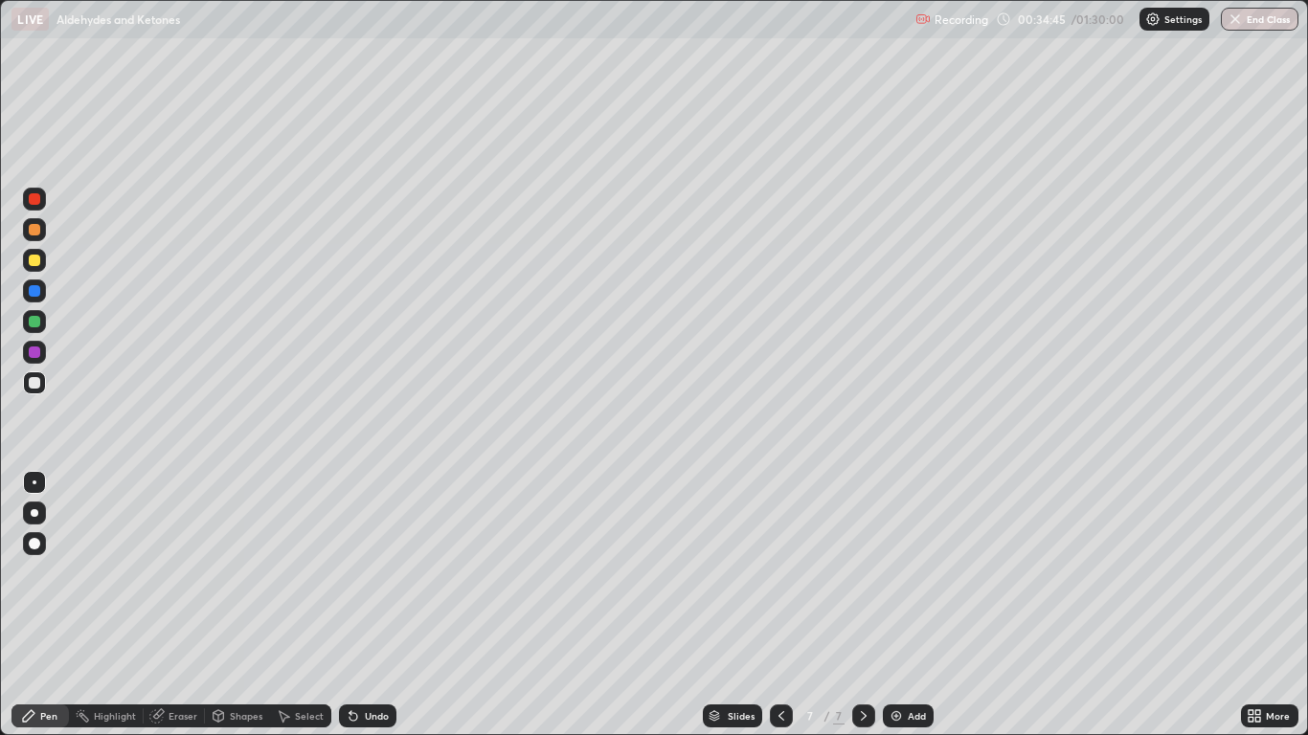
click at [380, 605] on div "Undo" at bounding box center [367, 716] width 57 height 23
click at [373, 605] on div "Undo" at bounding box center [367, 716] width 57 height 23
click at [372, 605] on div "Undo" at bounding box center [377, 716] width 24 height 10
click at [376, 605] on div "Undo" at bounding box center [377, 716] width 24 height 10
click at [378, 605] on div "Undo" at bounding box center [377, 716] width 24 height 10
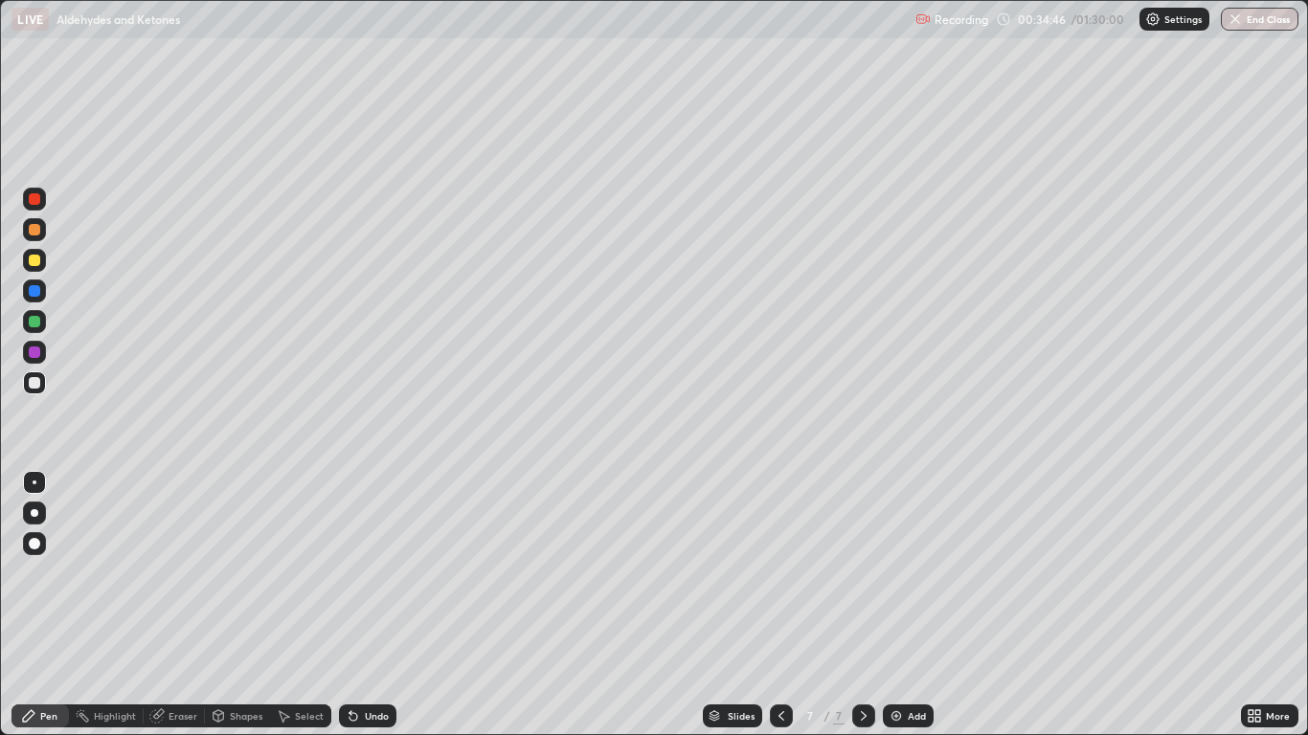
click at [391, 605] on div "Undo" at bounding box center [367, 716] width 57 height 23
click at [374, 605] on div "Undo" at bounding box center [377, 716] width 24 height 10
click at [177, 605] on div "Eraser" at bounding box center [182, 716] width 29 height 10
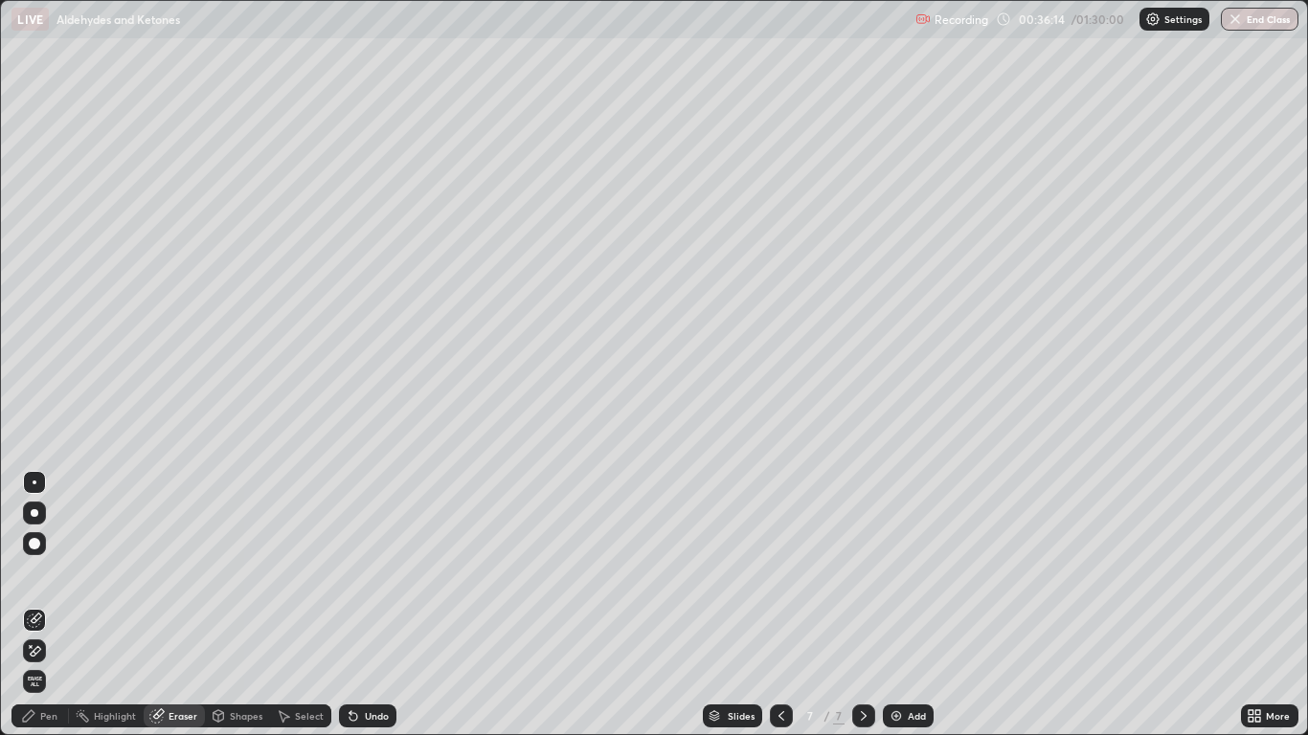
click at [60, 605] on div "Pen" at bounding box center [39, 716] width 57 height 23
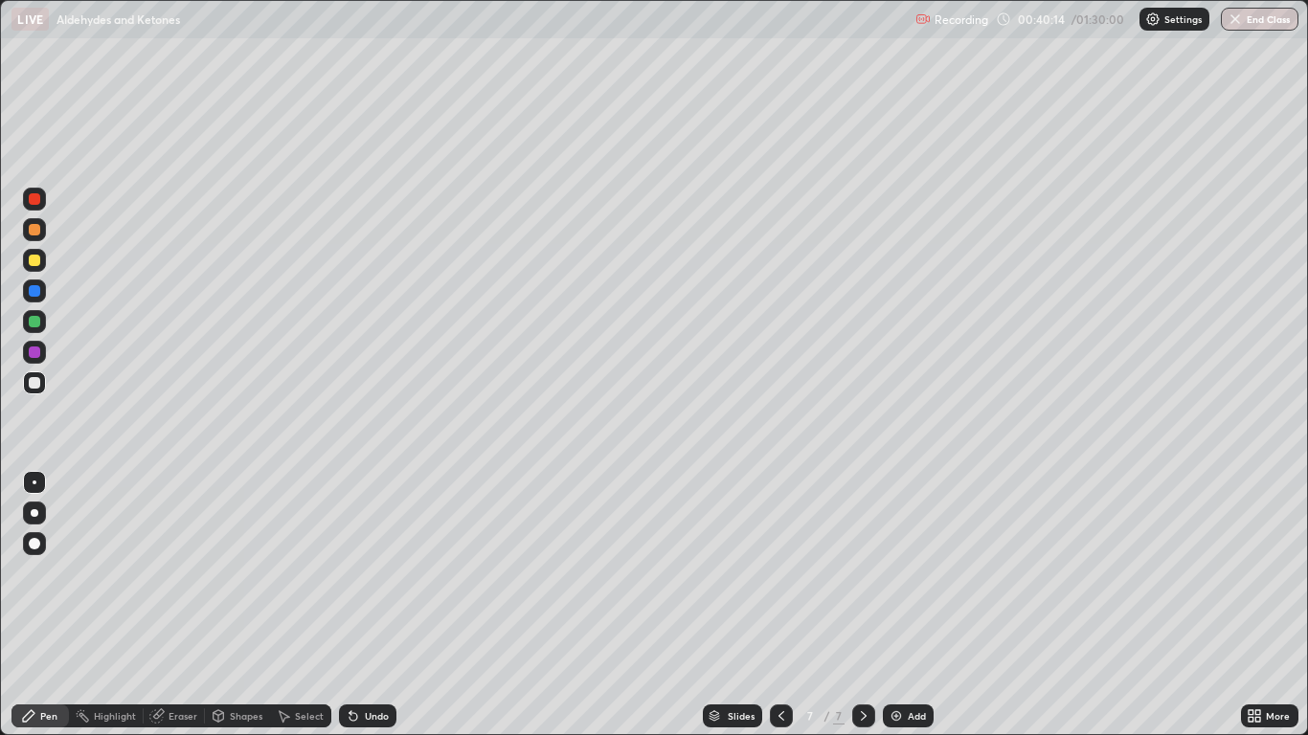
click at [179, 605] on div "Eraser" at bounding box center [182, 716] width 29 height 10
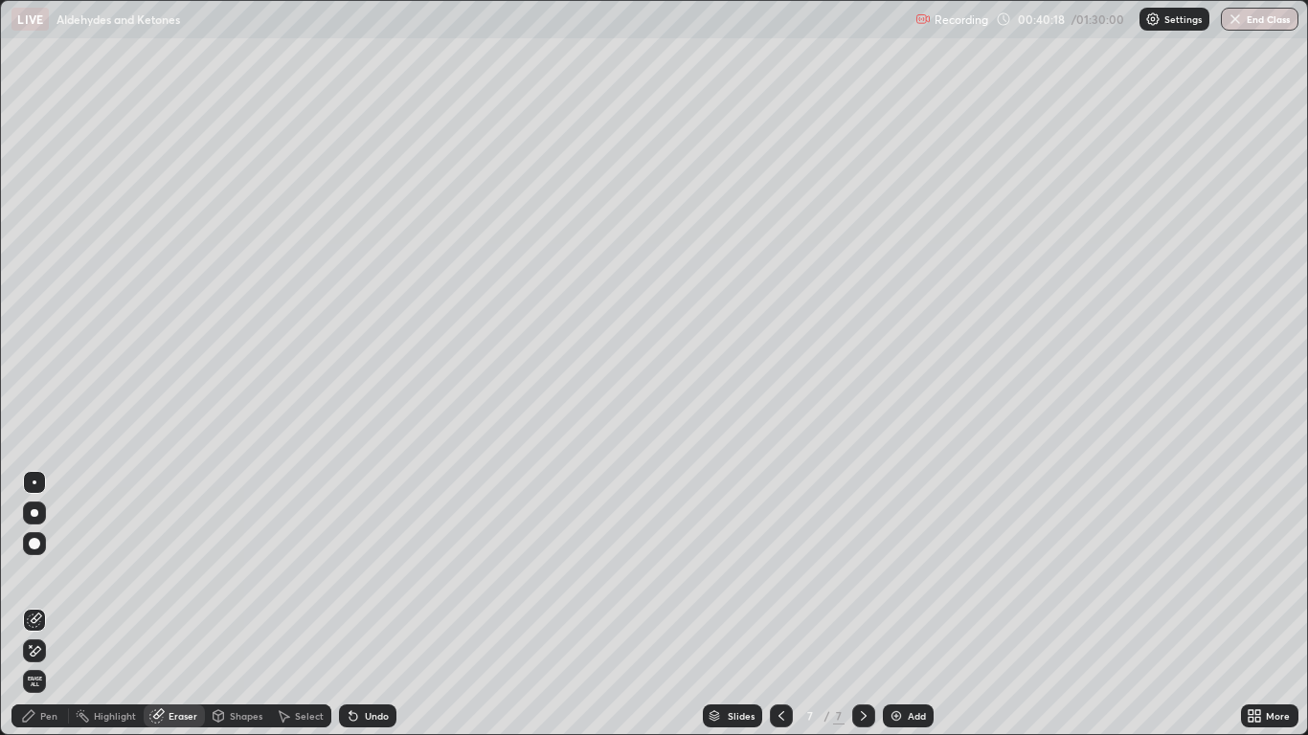
click at [48, 605] on div "Pen" at bounding box center [48, 716] width 17 height 10
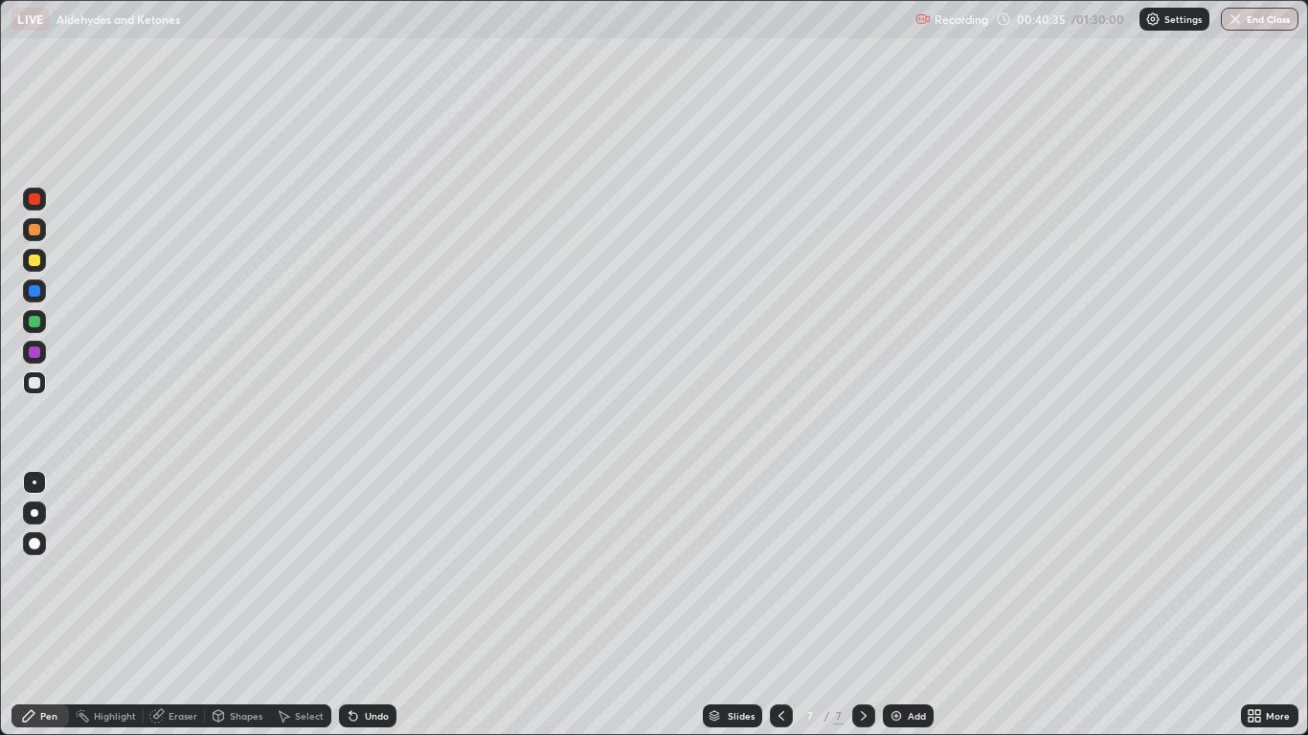
click at [902, 605] on img at bounding box center [895, 715] width 15 height 15
click at [366, 605] on div "Undo" at bounding box center [377, 716] width 24 height 10
click at [377, 605] on div "Undo" at bounding box center [367, 716] width 57 height 23
click at [376, 605] on div "Undo" at bounding box center [367, 716] width 57 height 23
click at [379, 605] on div "Undo" at bounding box center [367, 716] width 57 height 23
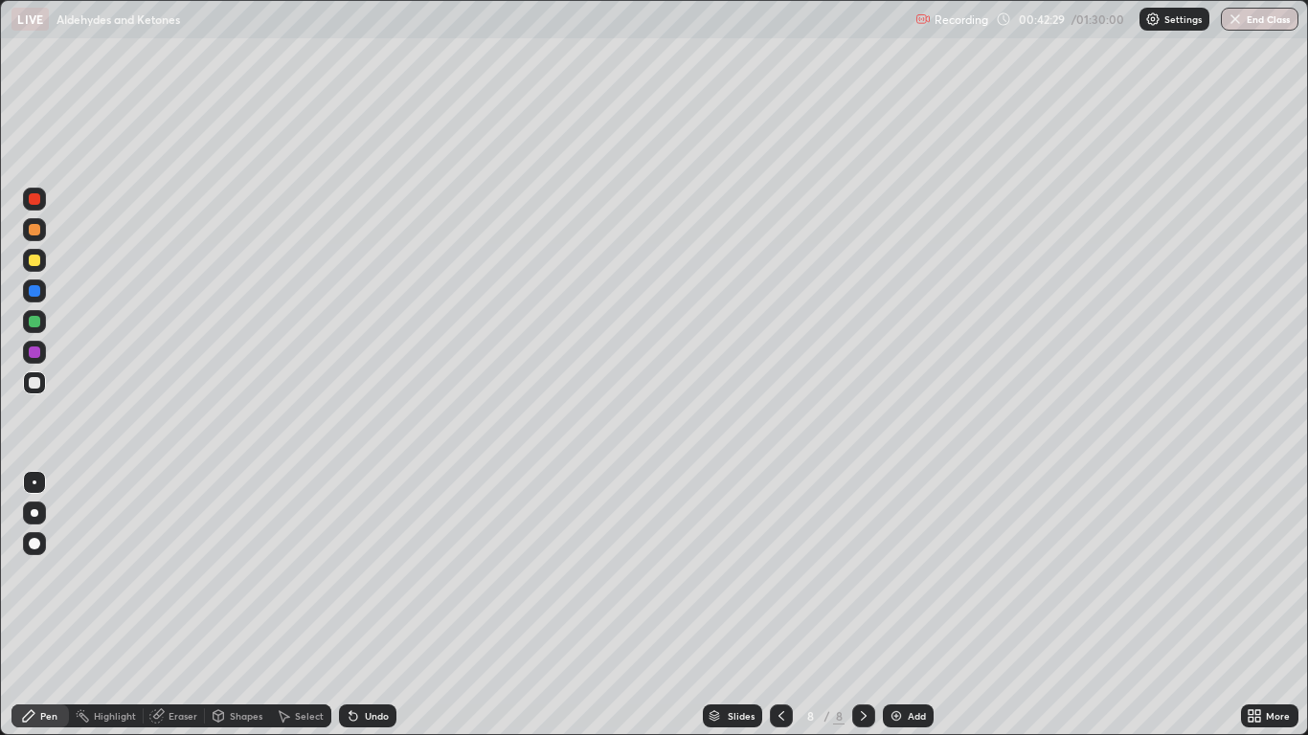
click at [171, 605] on div "Eraser" at bounding box center [182, 716] width 29 height 10
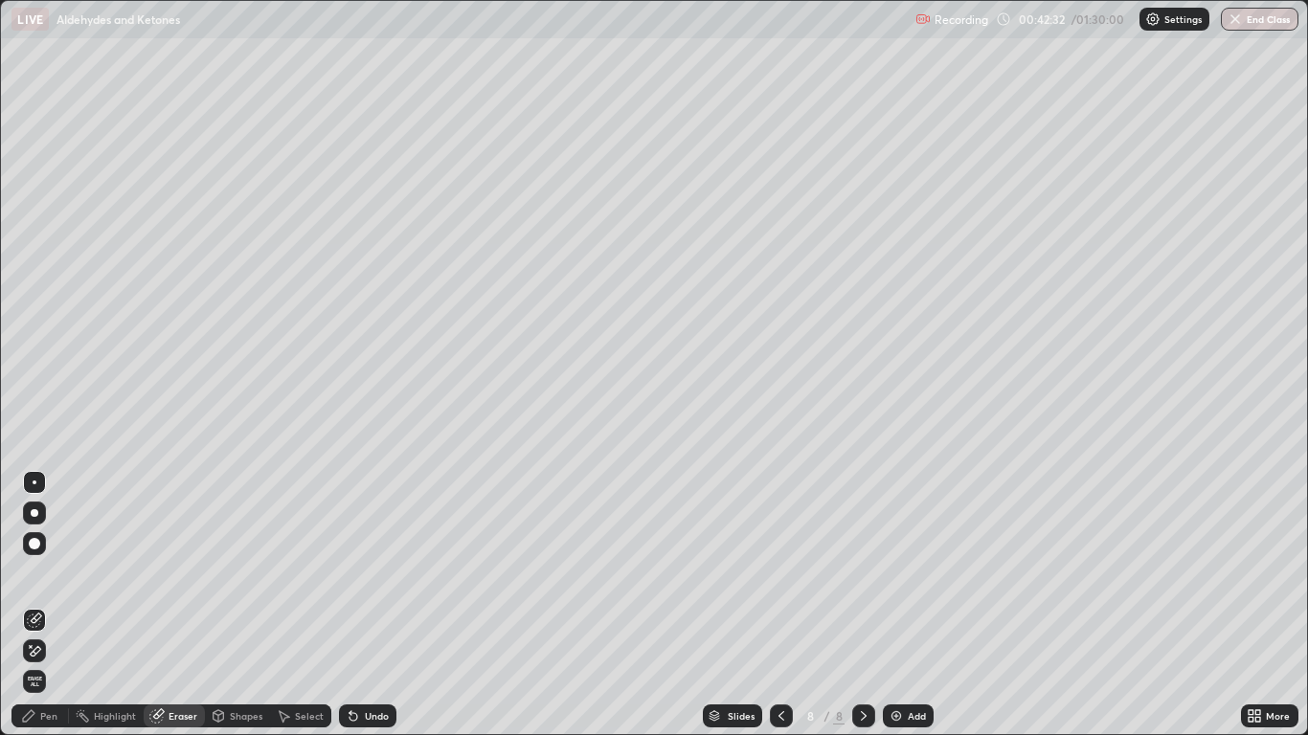
click at [55, 605] on div "Pen" at bounding box center [48, 716] width 17 height 10
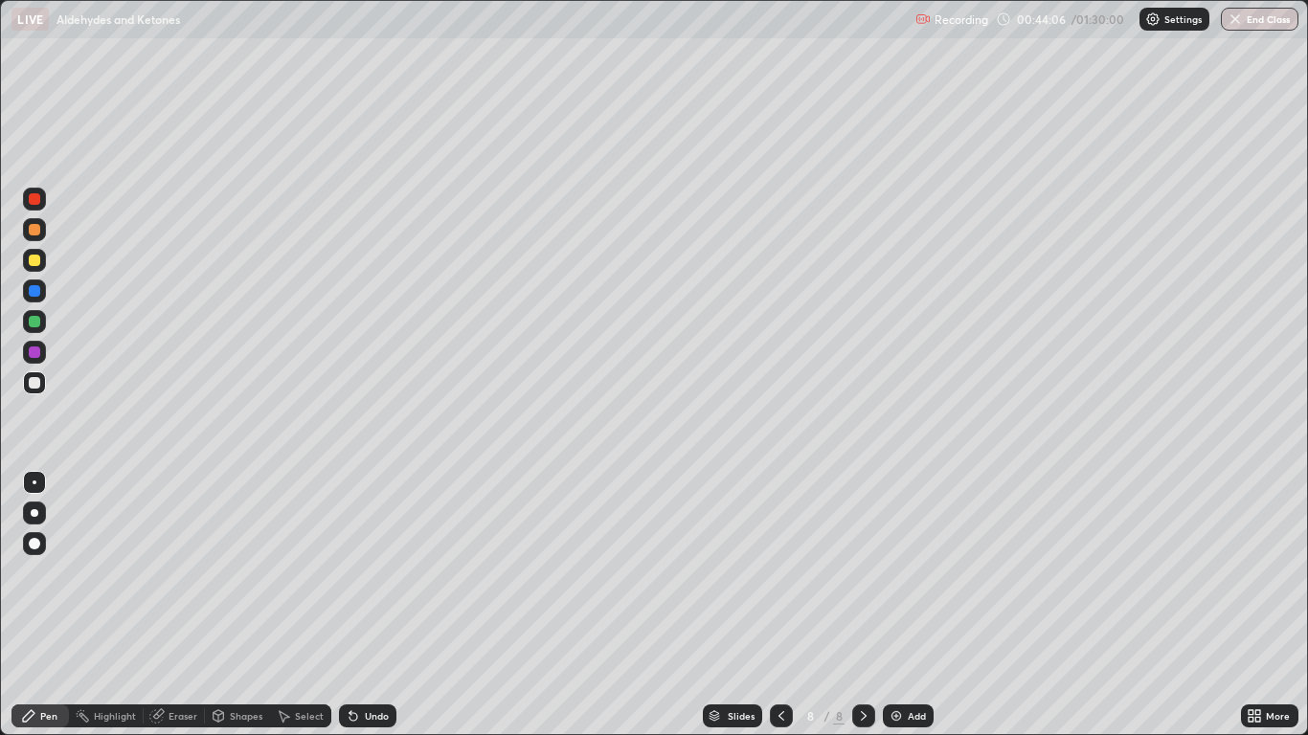
click at [370, 605] on div "Undo" at bounding box center [377, 716] width 24 height 10
click at [375, 605] on div "Undo" at bounding box center [377, 716] width 24 height 10
click at [379, 605] on div "Undo" at bounding box center [367, 716] width 57 height 23
click at [380, 605] on div "Undo" at bounding box center [367, 716] width 57 height 23
click at [382, 605] on div "Undo" at bounding box center [367, 716] width 57 height 23
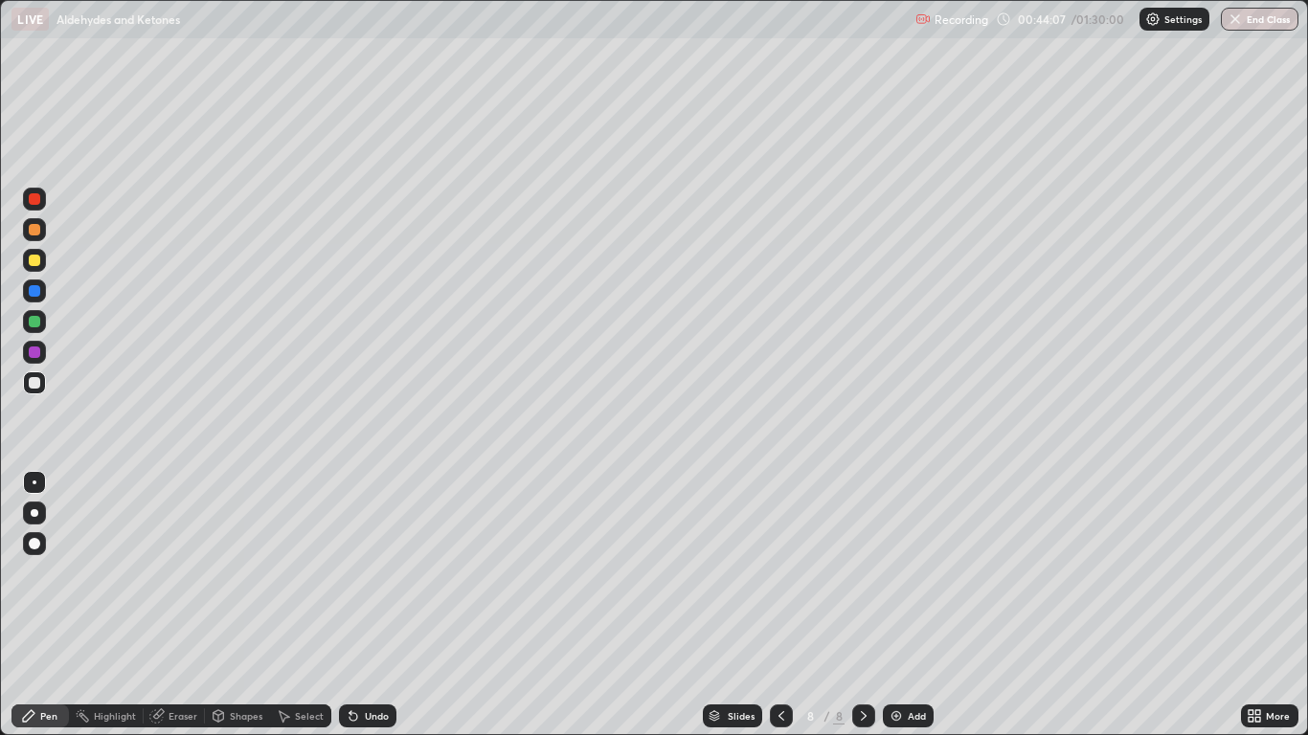
click at [382, 605] on div "Undo" at bounding box center [367, 716] width 57 height 23
click at [175, 605] on div "Eraser" at bounding box center [174, 716] width 61 height 23
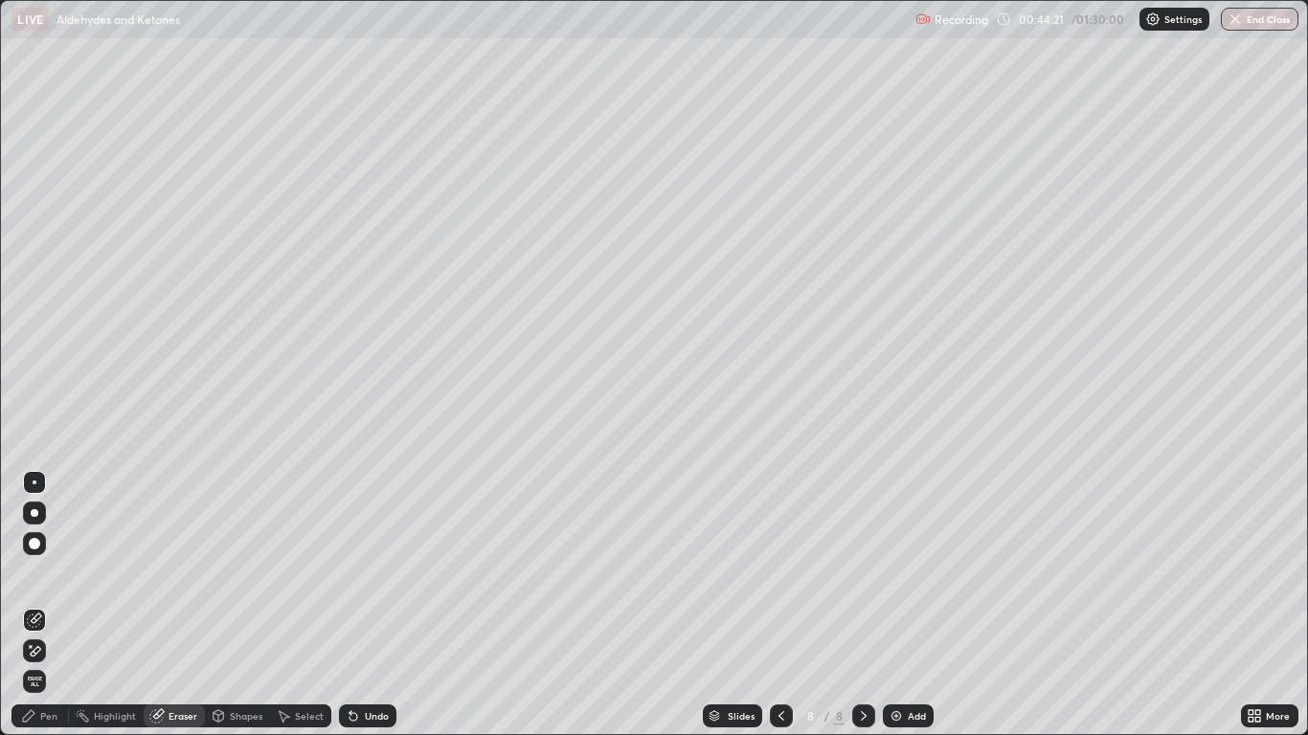
click at [49, 605] on div "Pen" at bounding box center [48, 716] width 17 height 10
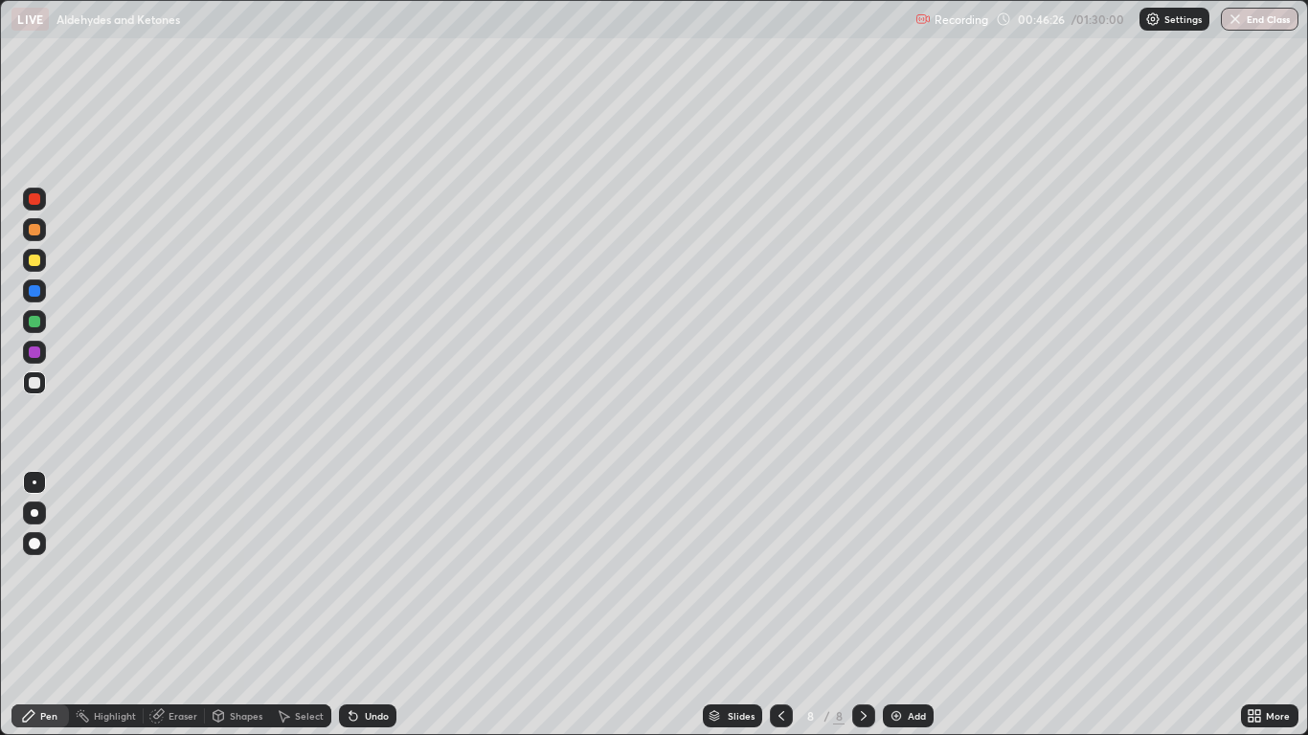
click at [372, 605] on div "Undo" at bounding box center [367, 716] width 57 height 23
click at [179, 605] on div "Eraser" at bounding box center [182, 716] width 29 height 10
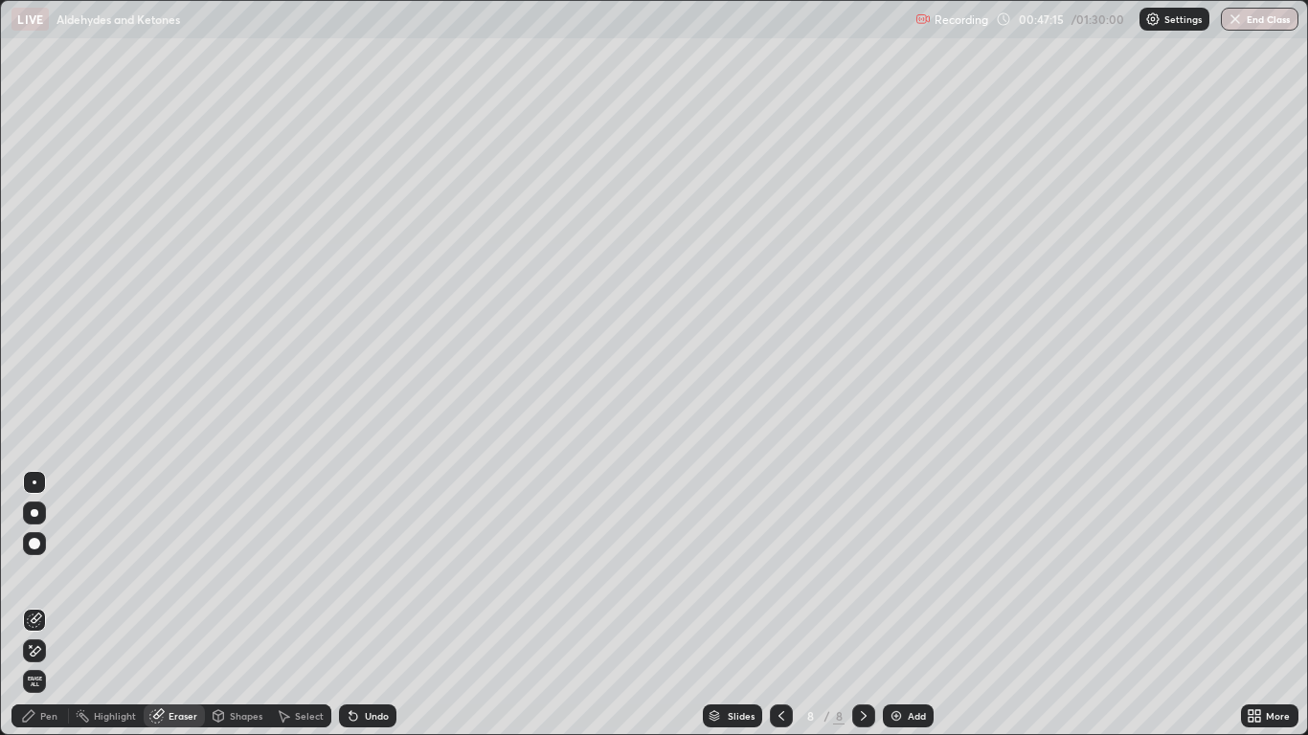
click at [42, 605] on div "Pen" at bounding box center [48, 716] width 17 height 10
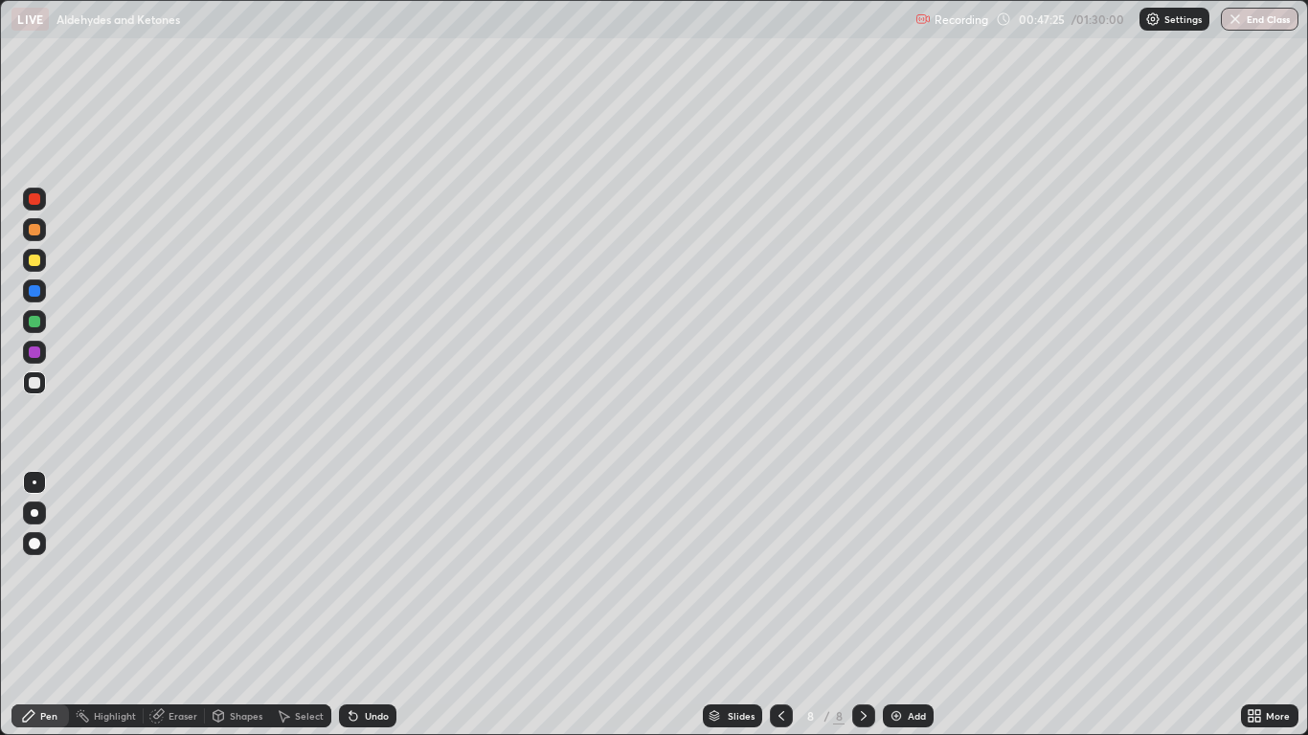
click at [931, 605] on div "Slides 8 / 8 Add" at bounding box center [817, 716] width 843 height 38
click at [895, 605] on img at bounding box center [895, 715] width 15 height 15
click at [780, 605] on icon at bounding box center [781, 715] width 15 height 15
click at [863, 605] on icon at bounding box center [863, 715] width 15 height 15
click at [192, 605] on div "Eraser" at bounding box center [182, 716] width 29 height 10
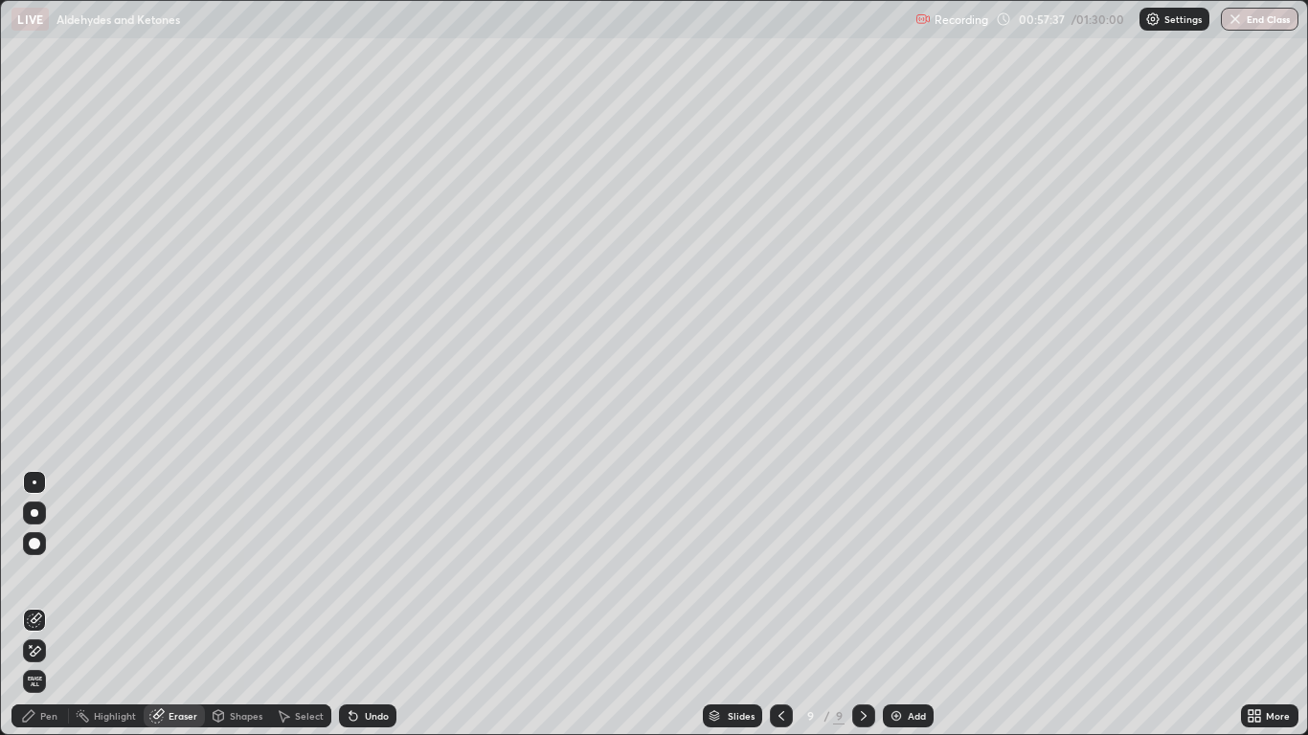
click at [56, 605] on div "Pen" at bounding box center [48, 716] width 17 height 10
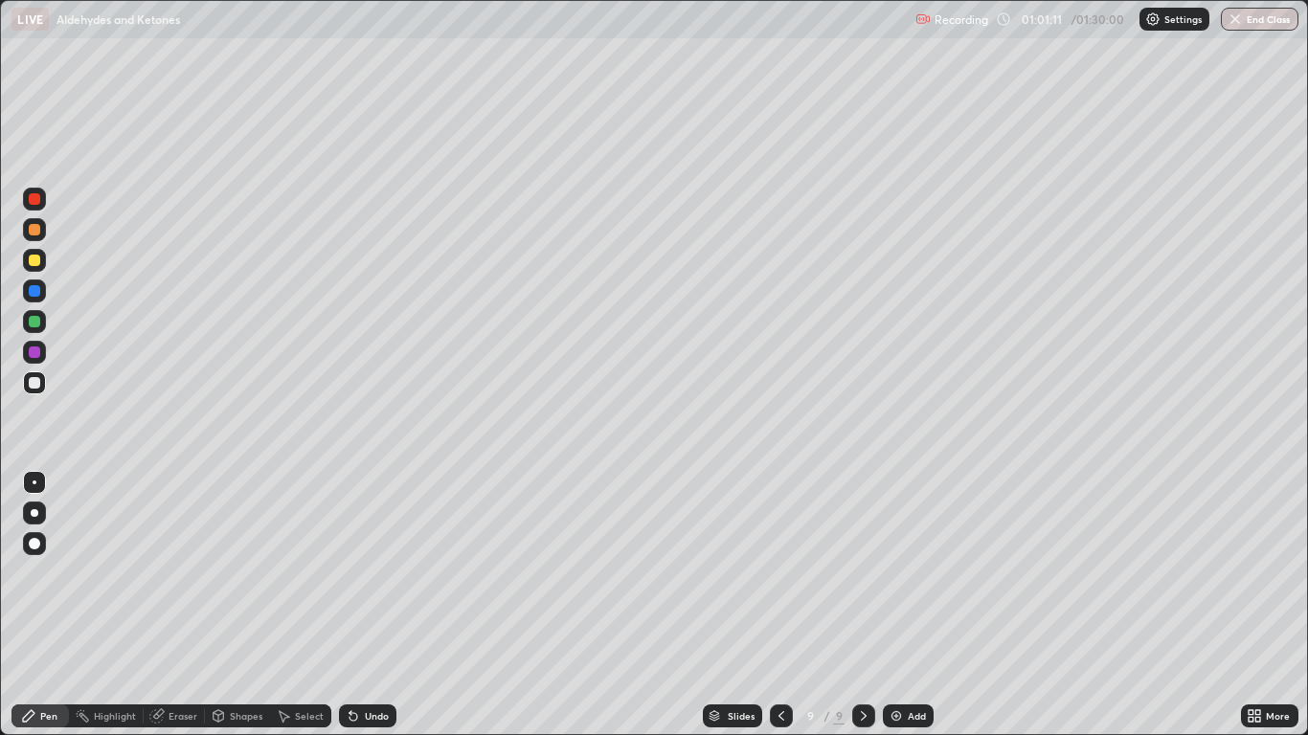
click at [378, 605] on div "Undo" at bounding box center [367, 716] width 57 height 23
click at [906, 605] on div "Add" at bounding box center [908, 716] width 51 height 23
click at [367, 605] on div "Undo" at bounding box center [377, 716] width 24 height 10
click at [391, 605] on div "Undo" at bounding box center [367, 716] width 57 height 23
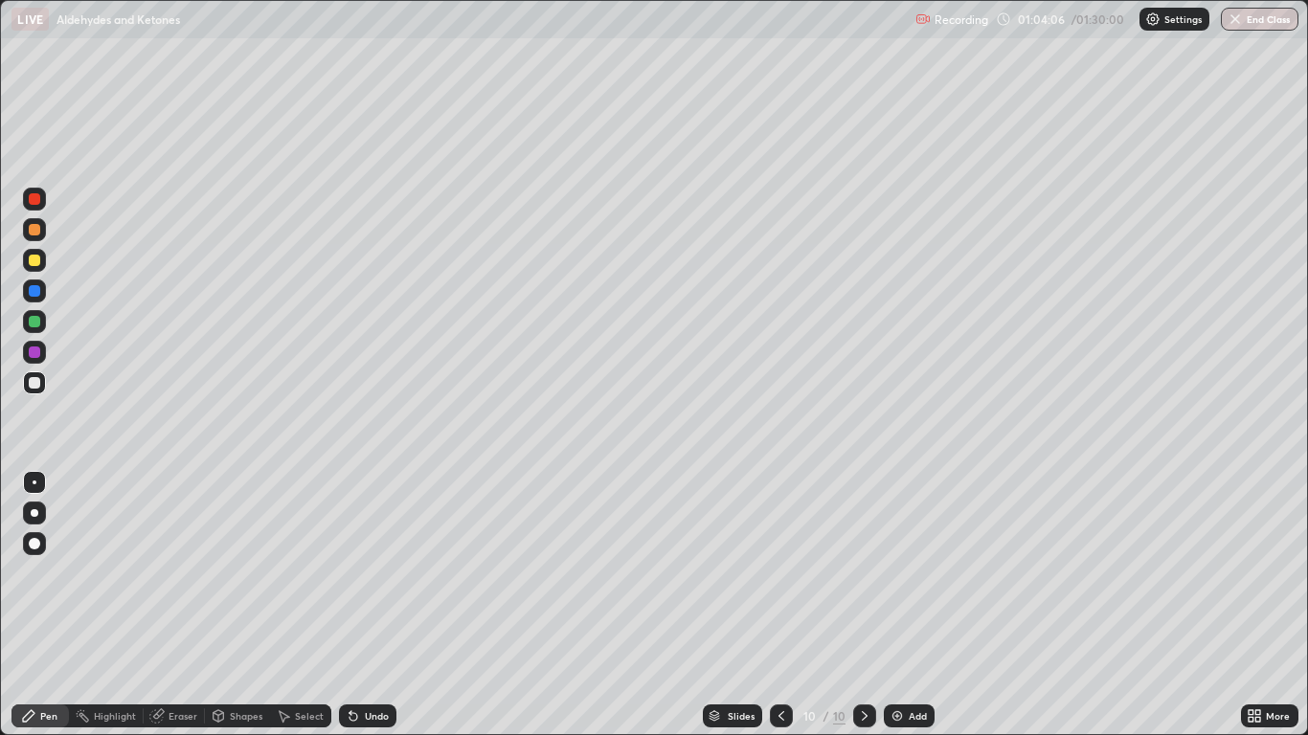
click at [381, 605] on div "Undo" at bounding box center [377, 716] width 24 height 10
click at [378, 605] on div "Undo" at bounding box center [377, 716] width 24 height 10
click at [370, 605] on div "Undo" at bounding box center [377, 716] width 24 height 10
click at [383, 605] on div "Undo" at bounding box center [377, 716] width 24 height 10
click at [373, 605] on div "Undo" at bounding box center [377, 716] width 24 height 10
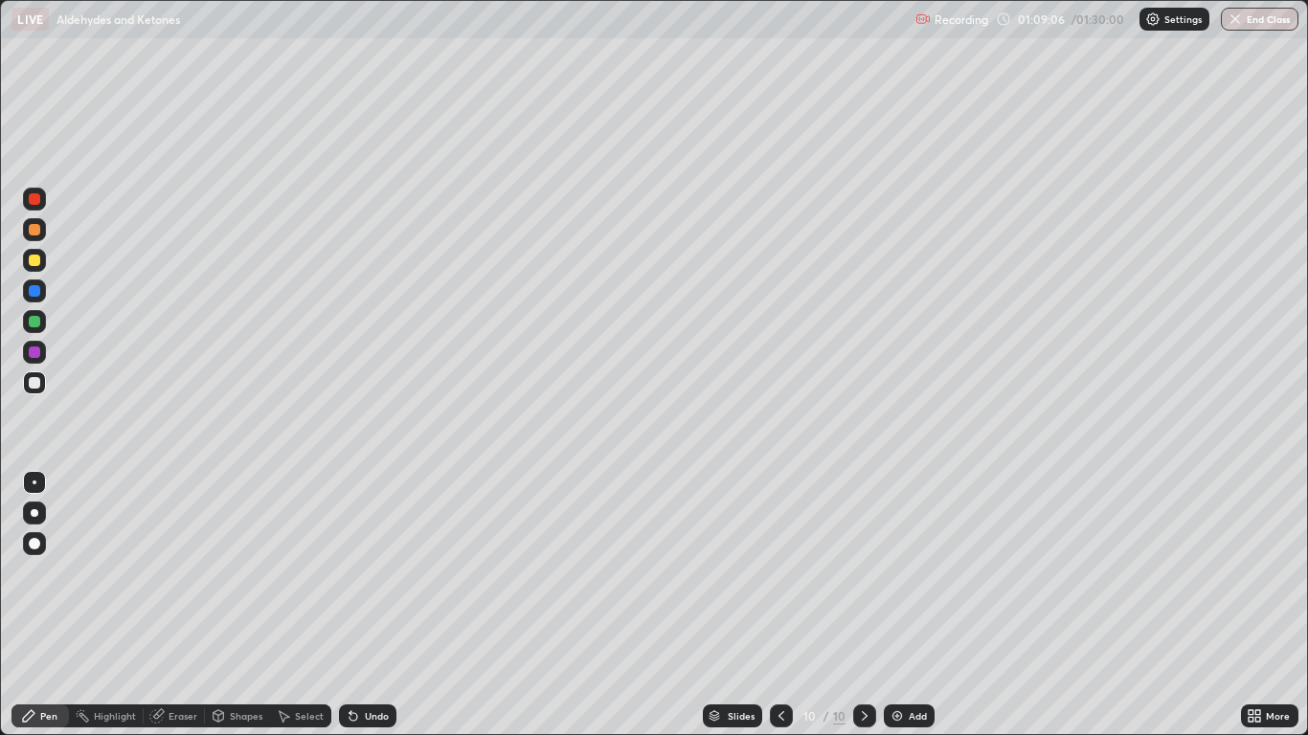
click at [370, 605] on div "Undo" at bounding box center [377, 716] width 24 height 10
click at [181, 605] on div "Eraser" at bounding box center [182, 716] width 29 height 10
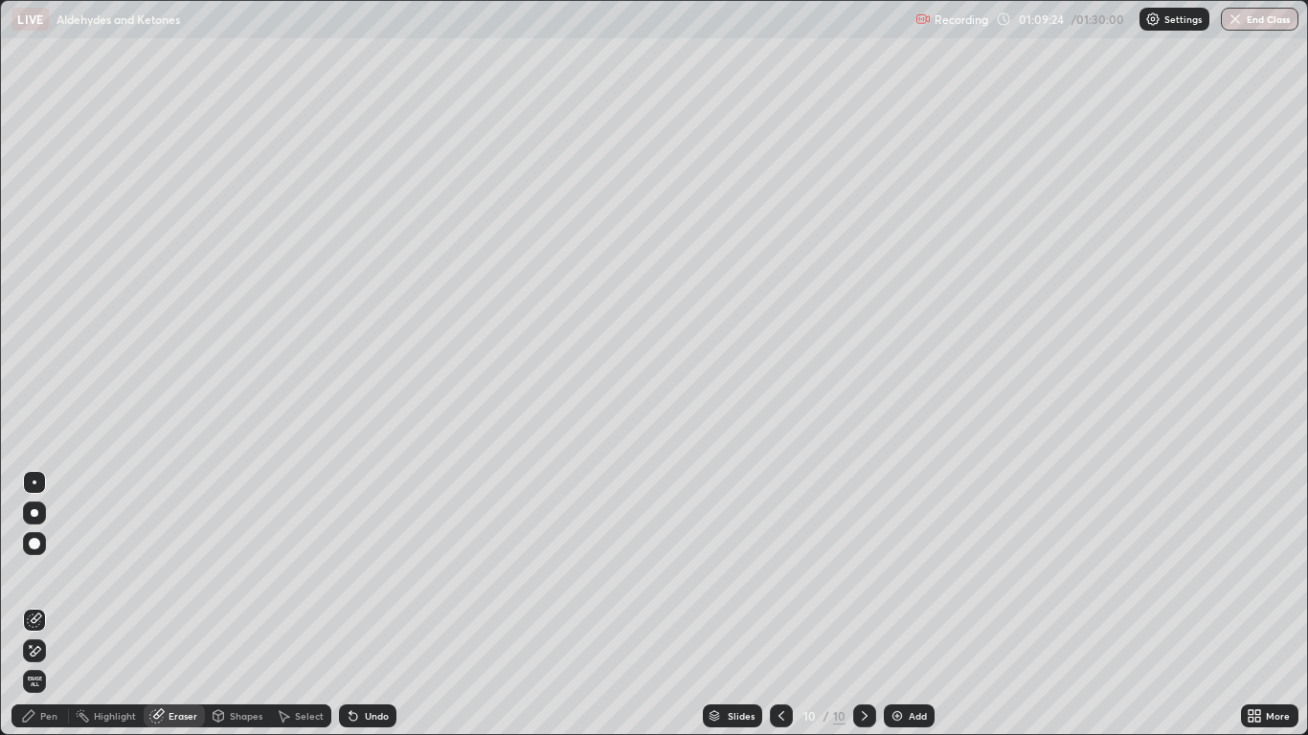
click at [45, 605] on div "Pen" at bounding box center [48, 716] width 17 height 10
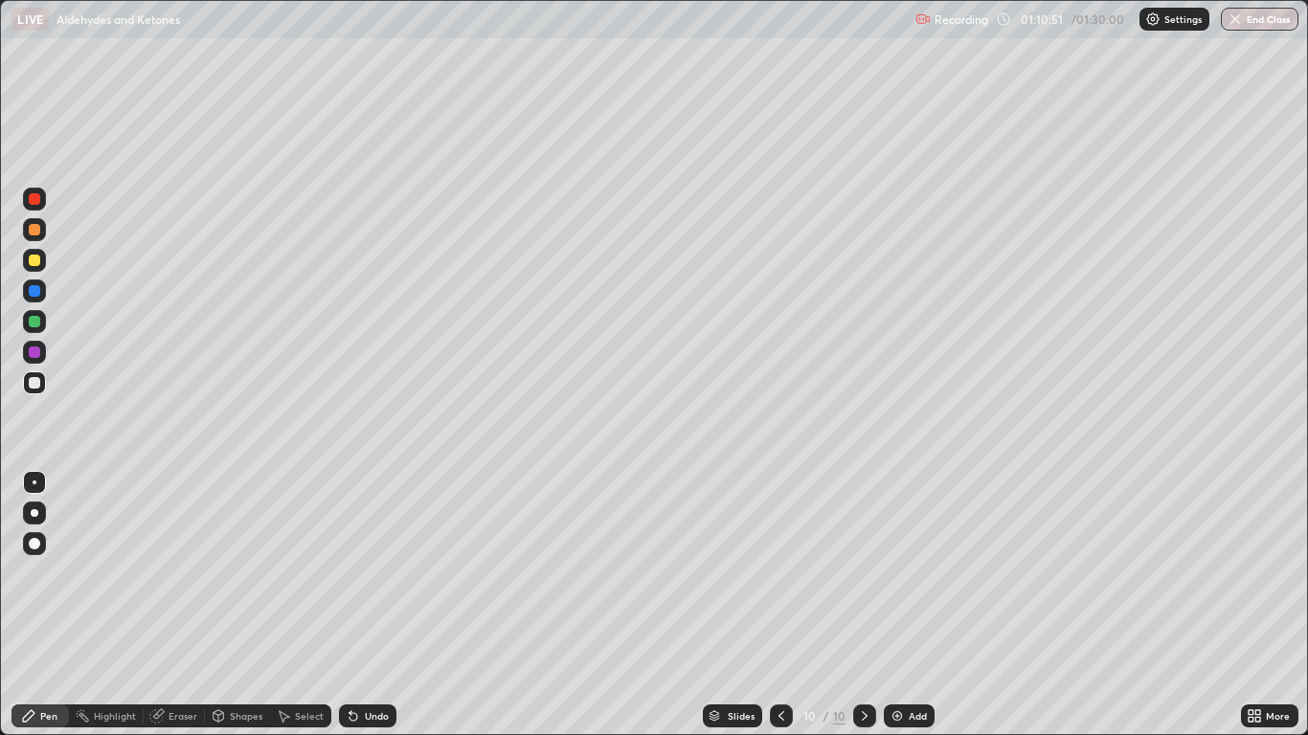
click at [921, 605] on div "Add" at bounding box center [909, 716] width 51 height 23
click at [351, 605] on icon at bounding box center [353, 717] width 8 height 8
click at [183, 605] on div "Eraser" at bounding box center [182, 716] width 29 height 10
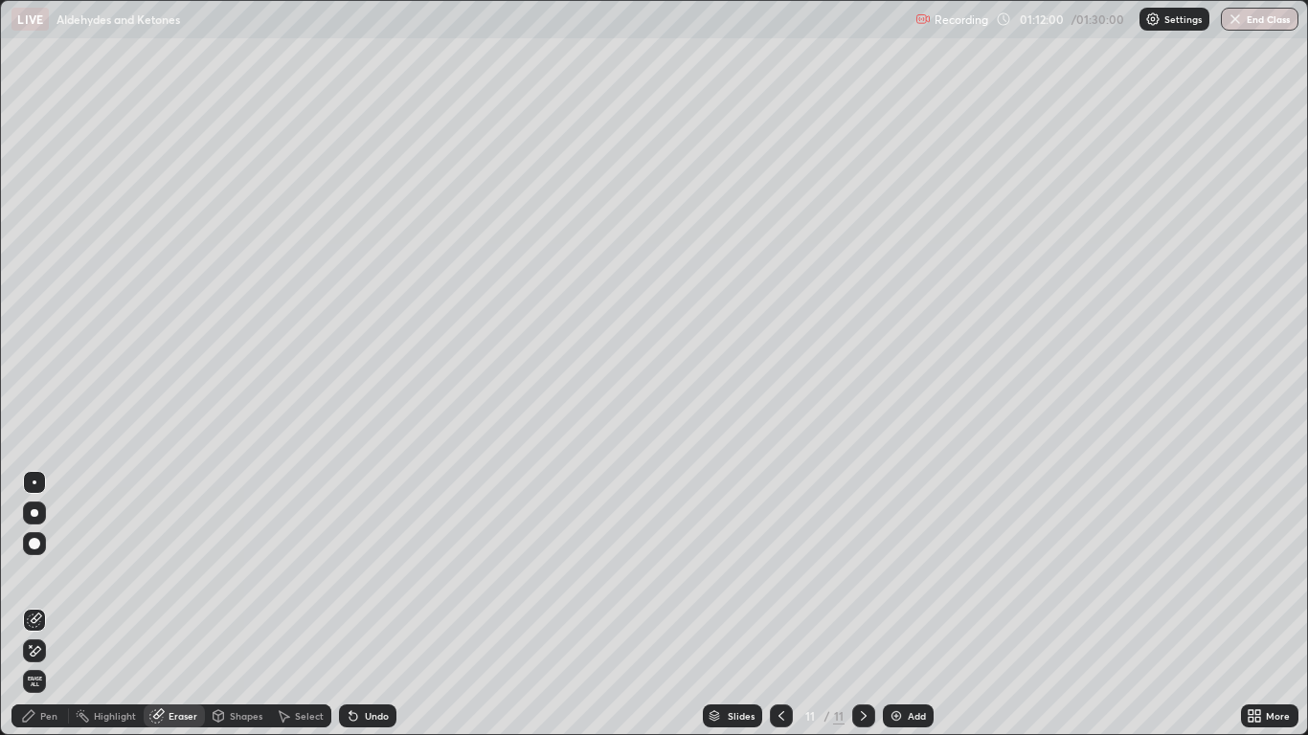
click at [62, 605] on div "Pen" at bounding box center [39, 716] width 57 height 23
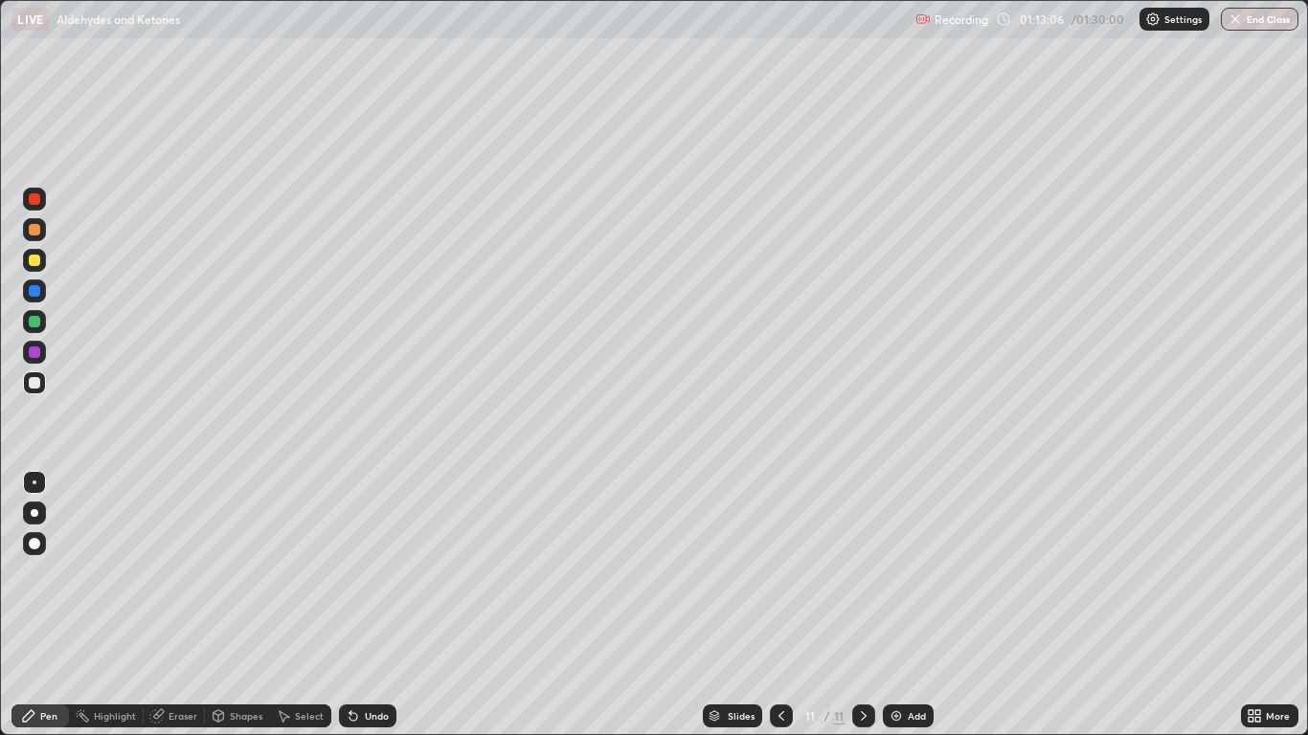
click at [357, 605] on icon at bounding box center [353, 715] width 15 height 15
click at [359, 605] on div "Undo" at bounding box center [367, 716] width 57 height 23
click at [176, 605] on div "Eraser" at bounding box center [182, 716] width 29 height 10
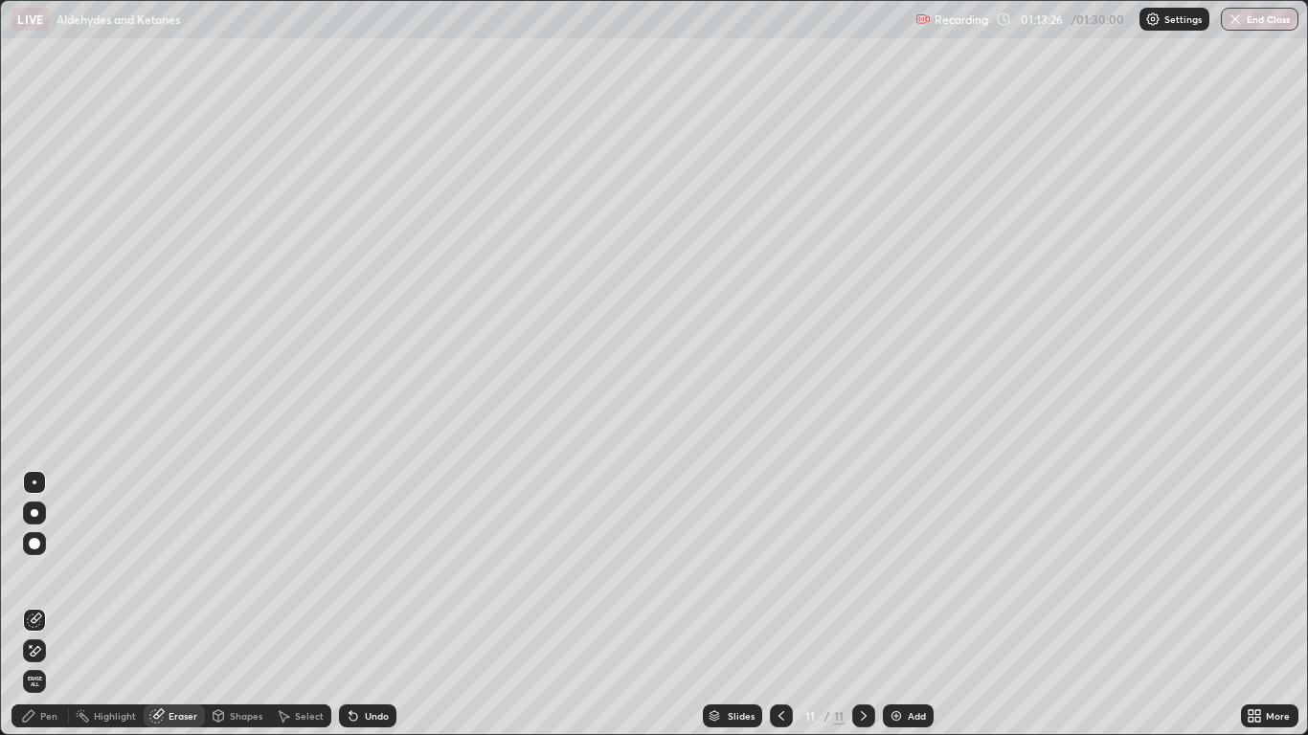
click at [41, 605] on div "Pen" at bounding box center [48, 716] width 17 height 10
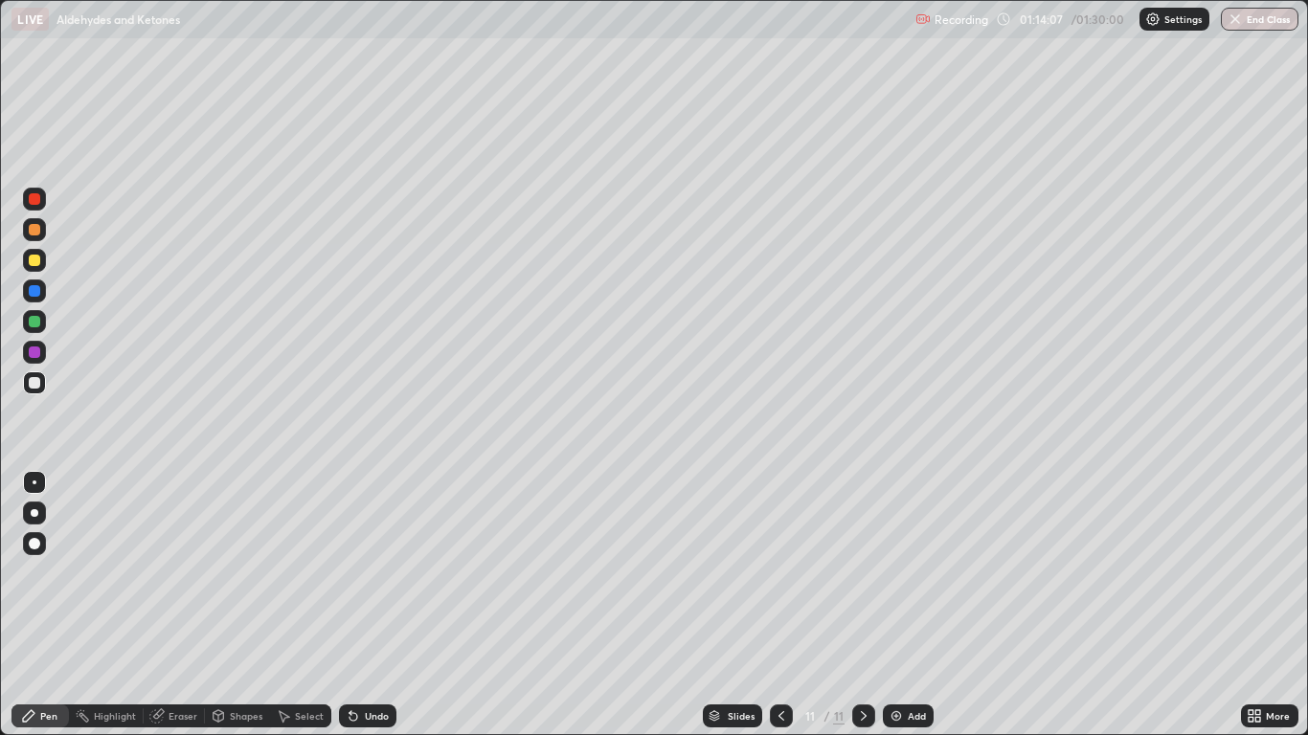
click at [375, 605] on div "Undo" at bounding box center [367, 716] width 57 height 23
click at [80, 605] on div "Highlight" at bounding box center [106, 716] width 75 height 38
click at [55, 605] on div "Pen" at bounding box center [48, 716] width 17 height 10
click at [900, 605] on img at bounding box center [895, 715] width 15 height 15
click at [380, 605] on div "Undo" at bounding box center [377, 716] width 24 height 10
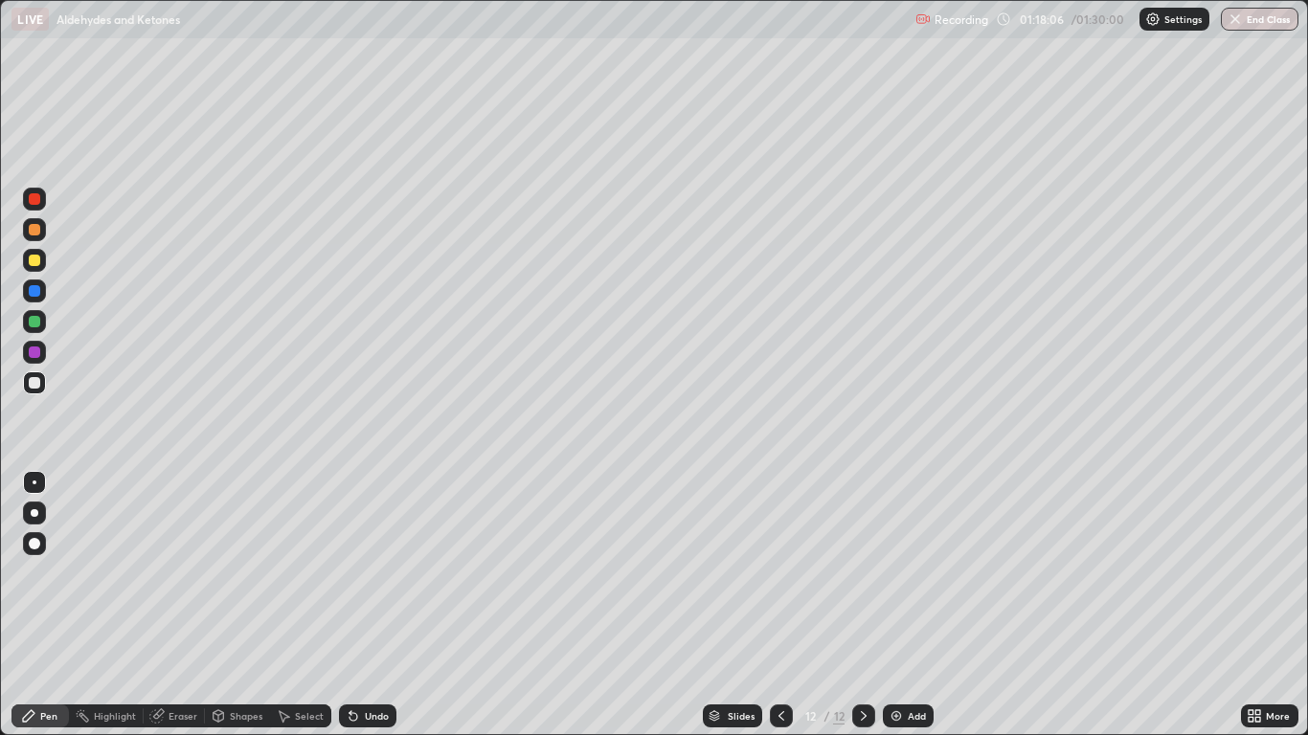
click at [380, 605] on div "Undo" at bounding box center [377, 716] width 24 height 10
click at [393, 605] on div "Undo" at bounding box center [367, 716] width 57 height 23
click at [789, 605] on div at bounding box center [781, 716] width 23 height 23
click at [861, 605] on icon at bounding box center [864, 716] width 6 height 10
click at [780, 605] on icon at bounding box center [781, 715] width 15 height 15
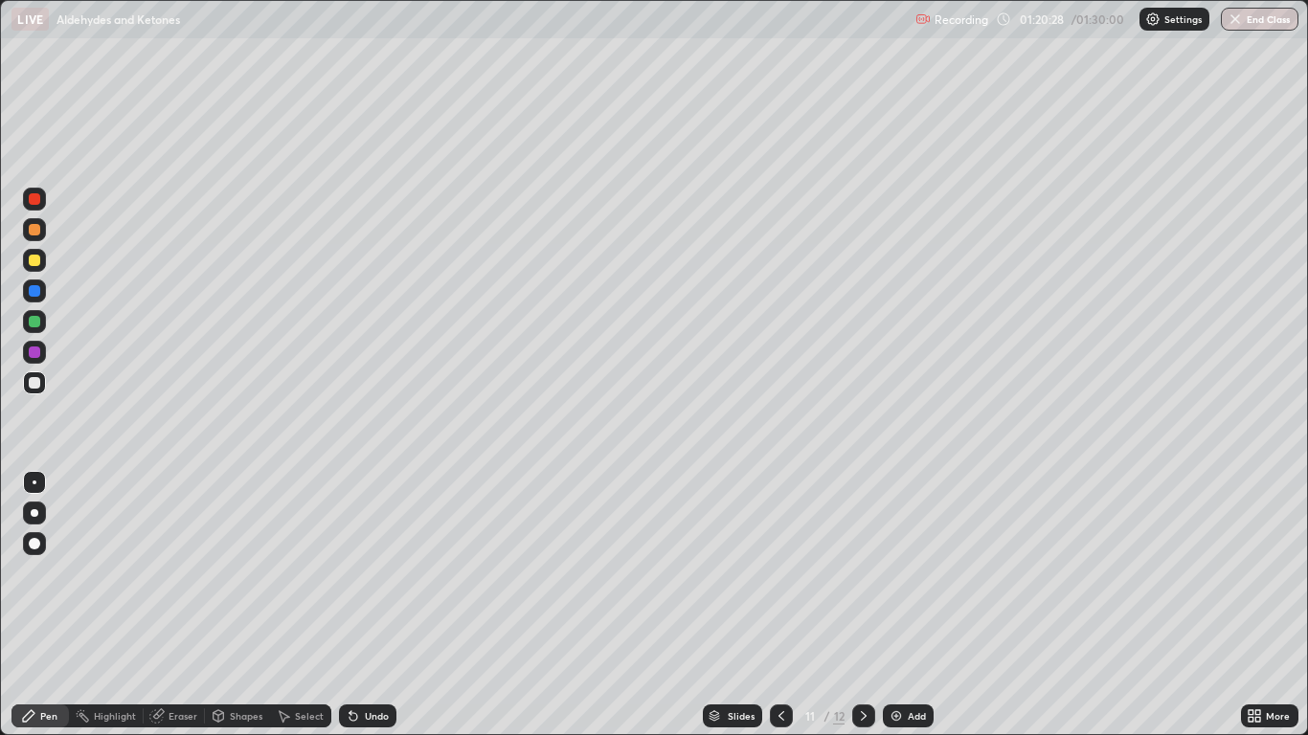
click at [857, 605] on icon at bounding box center [863, 715] width 15 height 15
click at [374, 605] on div "Undo" at bounding box center [377, 716] width 24 height 10
click at [378, 605] on div "Undo" at bounding box center [367, 716] width 57 height 23
click at [780, 605] on icon at bounding box center [781, 715] width 15 height 15
click at [863, 605] on icon at bounding box center [863, 715] width 15 height 15
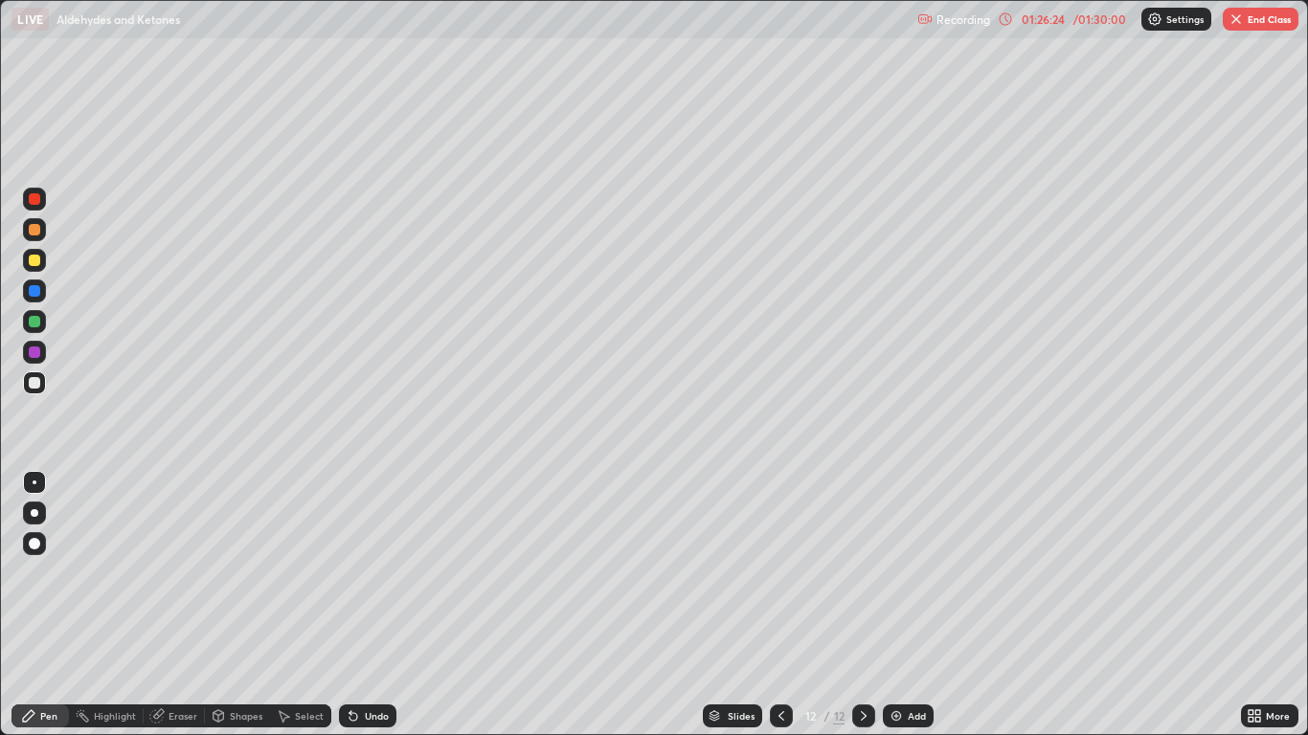
click at [1276, 23] on button "End Class" at bounding box center [1261, 19] width 76 height 23
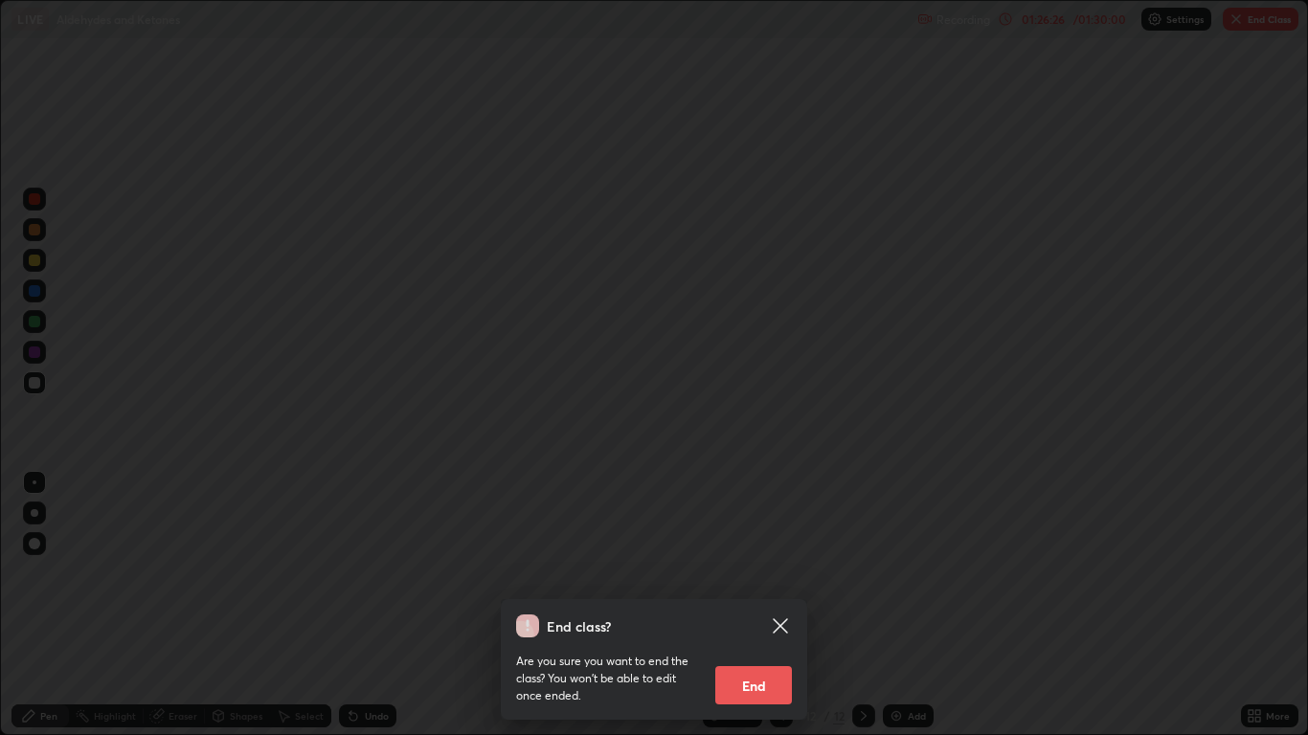
click at [770, 605] on button "End" at bounding box center [753, 685] width 77 height 38
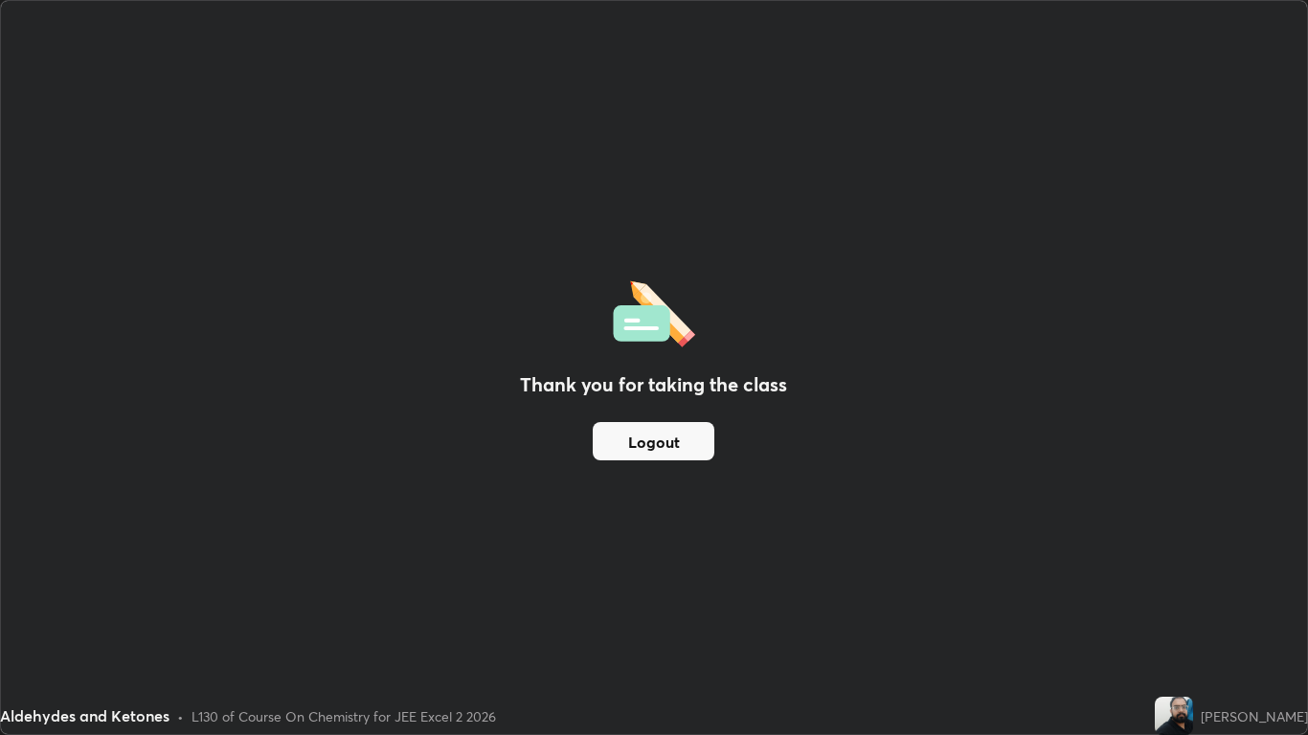
click at [693, 443] on button "Logout" at bounding box center [654, 441] width 122 height 38
